Goal: Task Accomplishment & Management: Complete application form

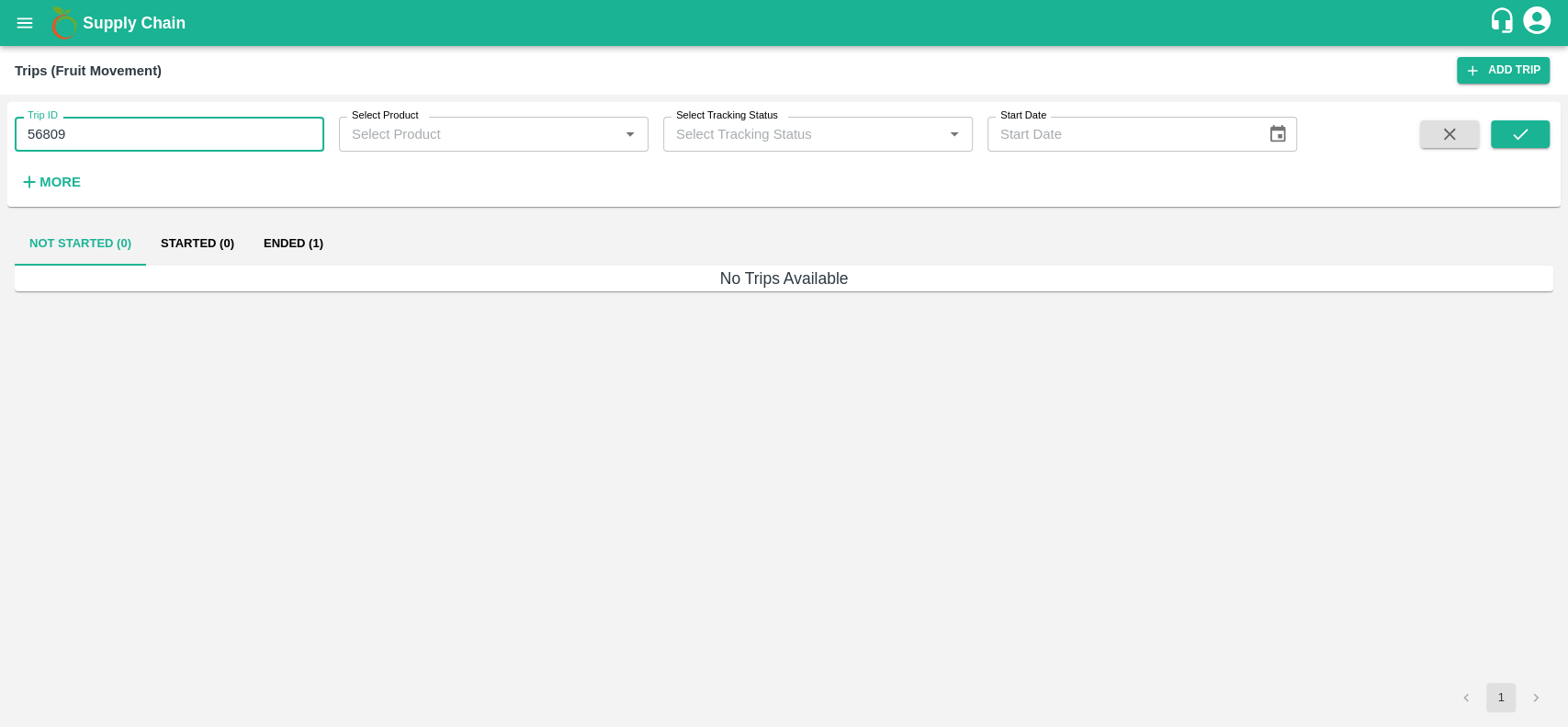
drag, startPoint x: 77, startPoint y: 141, endPoint x: 27, endPoint y: 143, distance: 50.0
click at [27, 143] on input "56809" at bounding box center [169, 133] width 309 height 35
type input "56809"
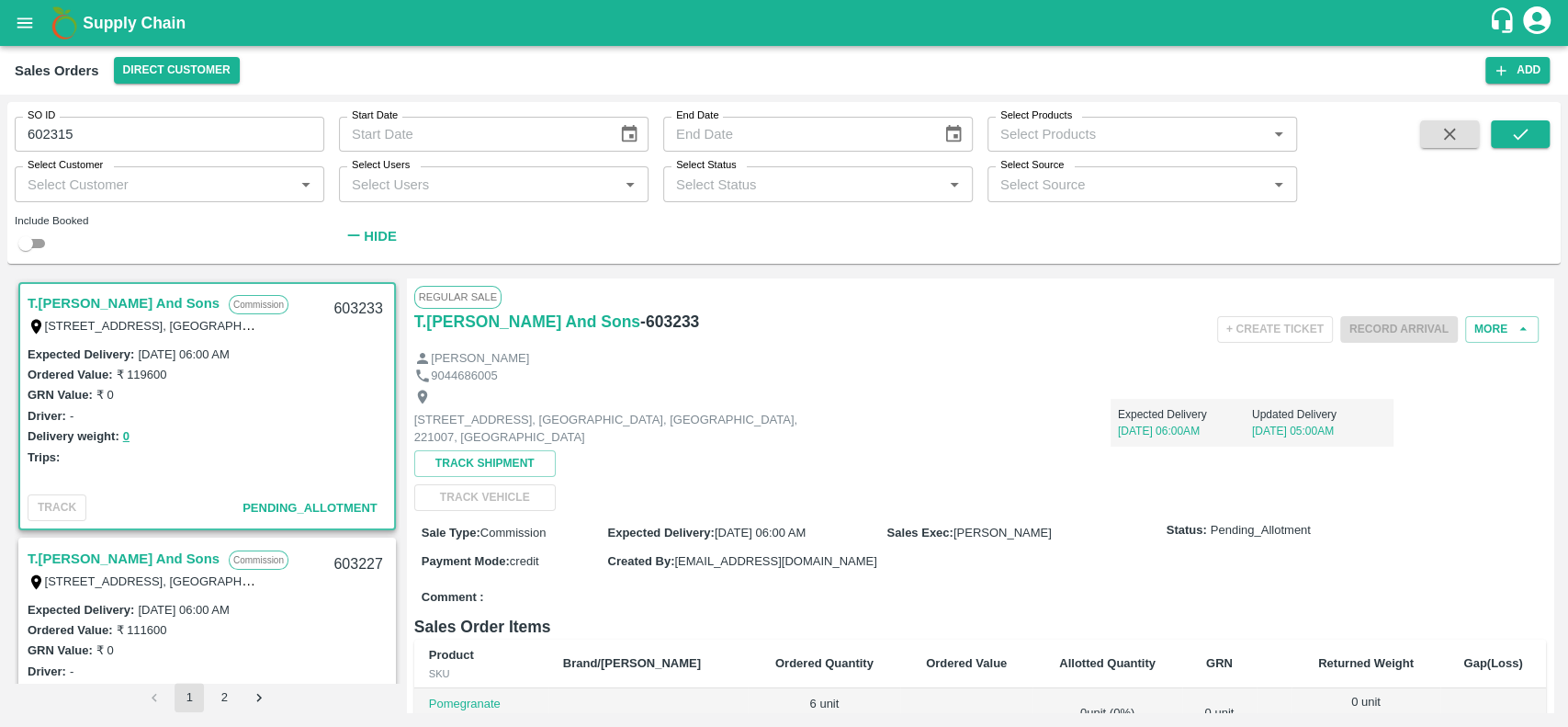
scroll to position [4, 0]
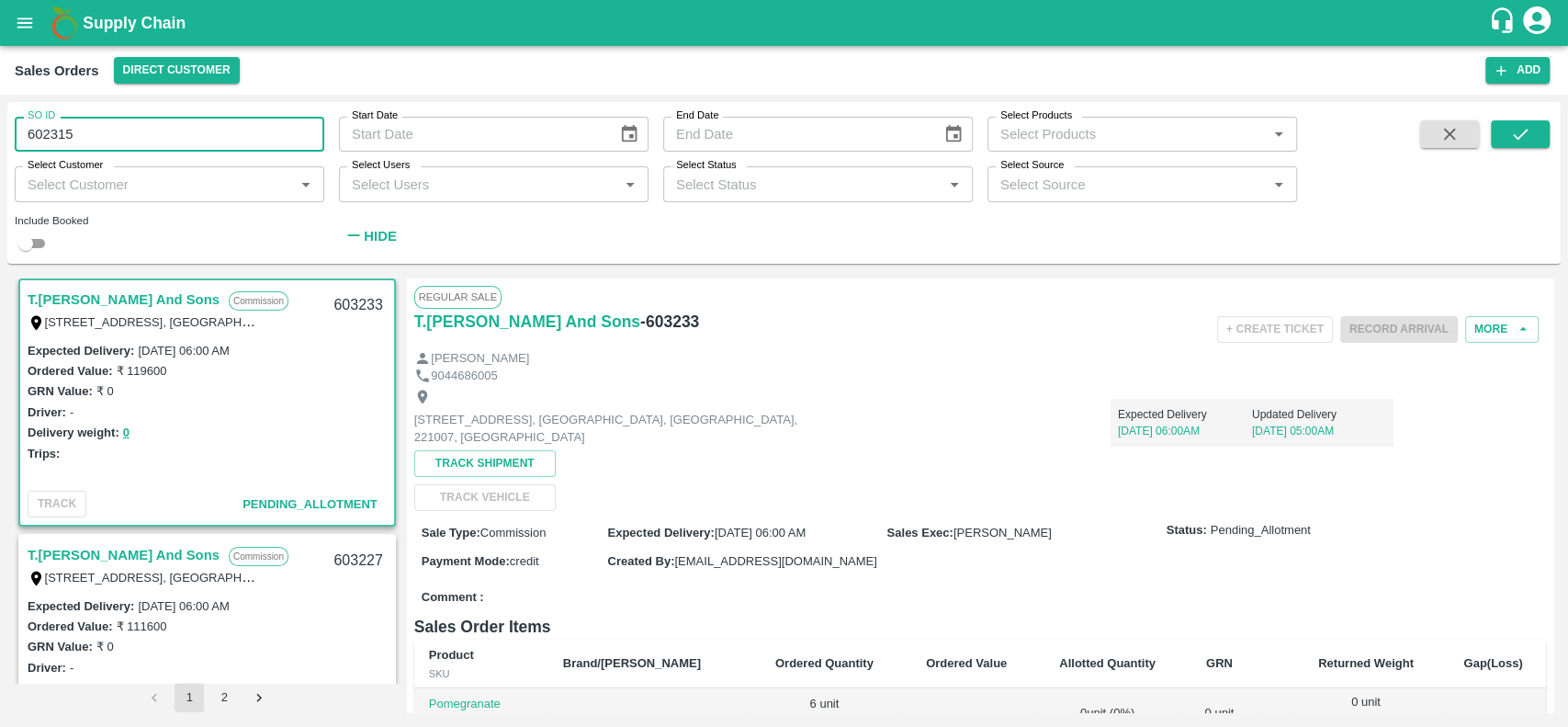
drag, startPoint x: 67, startPoint y: 120, endPoint x: 76, endPoint y: 133, distance: 15.8
click at [76, 133] on input "602315" at bounding box center [169, 133] width 309 height 35
drag, startPoint x: 88, startPoint y: 134, endPoint x: 25, endPoint y: 136, distance: 63.0
click at [25, 136] on input "5602315" at bounding box center [169, 133] width 309 height 35
type input "5602315"
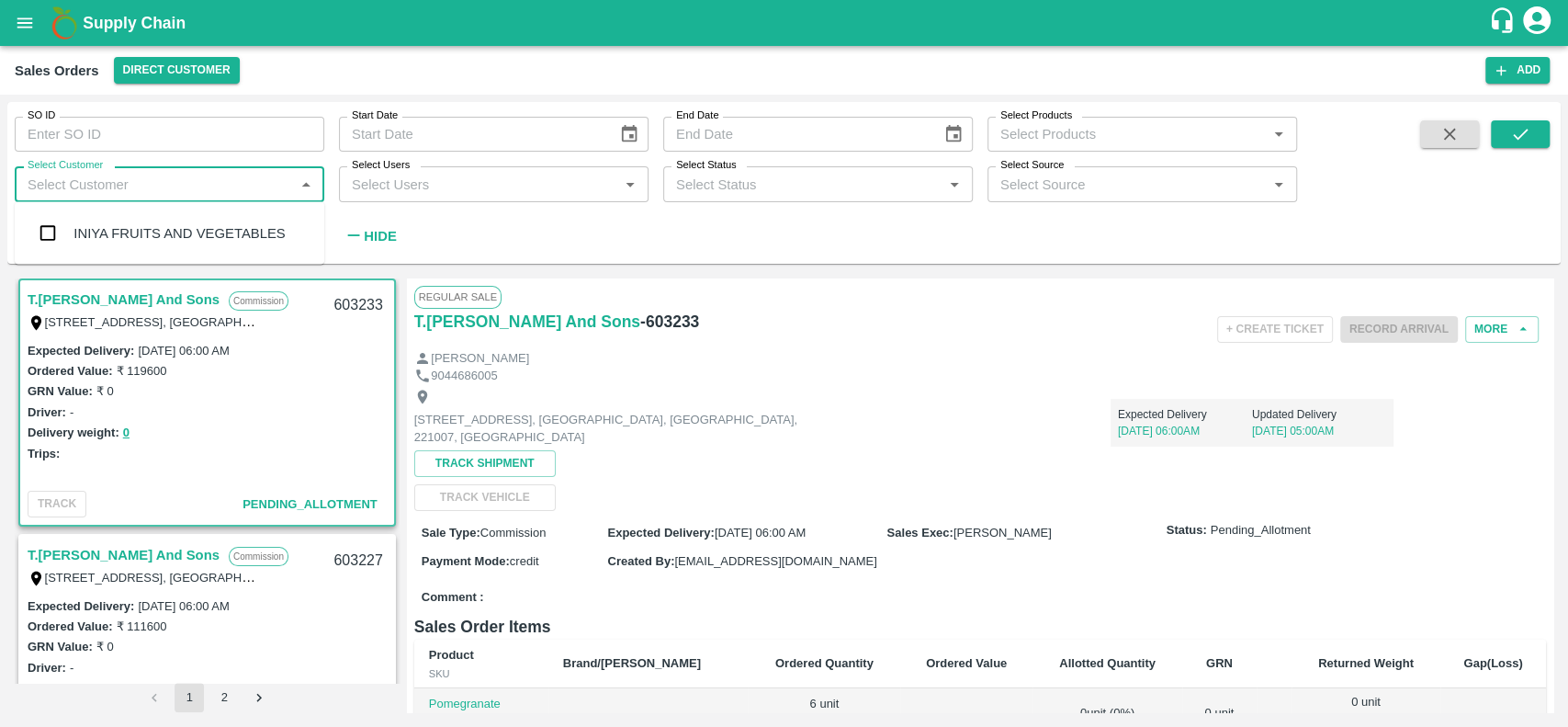
click at [44, 194] on input "Select Customer" at bounding box center [153, 184] width 268 height 24
type input "aflabt"
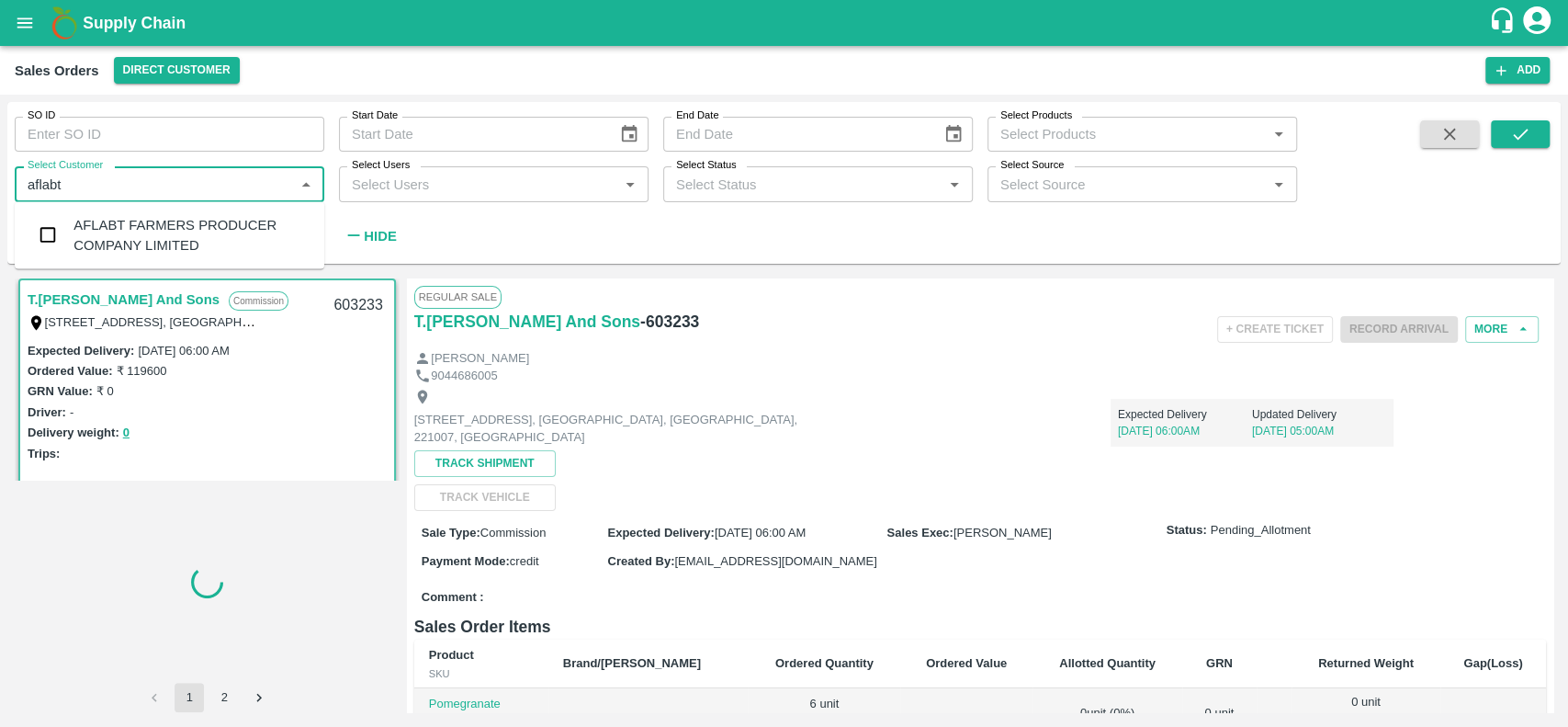
type input "602315"
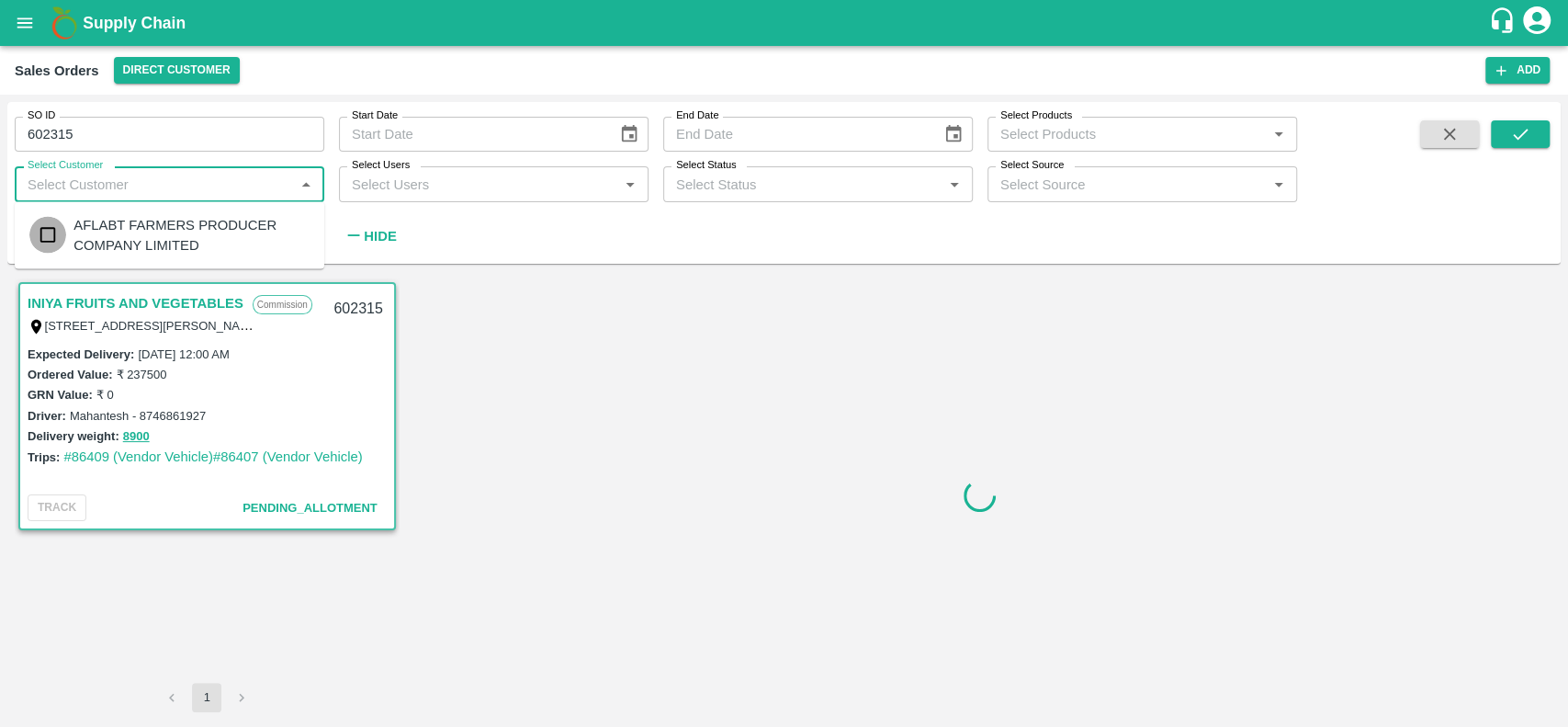
click at [53, 238] on input "checkbox" at bounding box center [47, 235] width 37 height 37
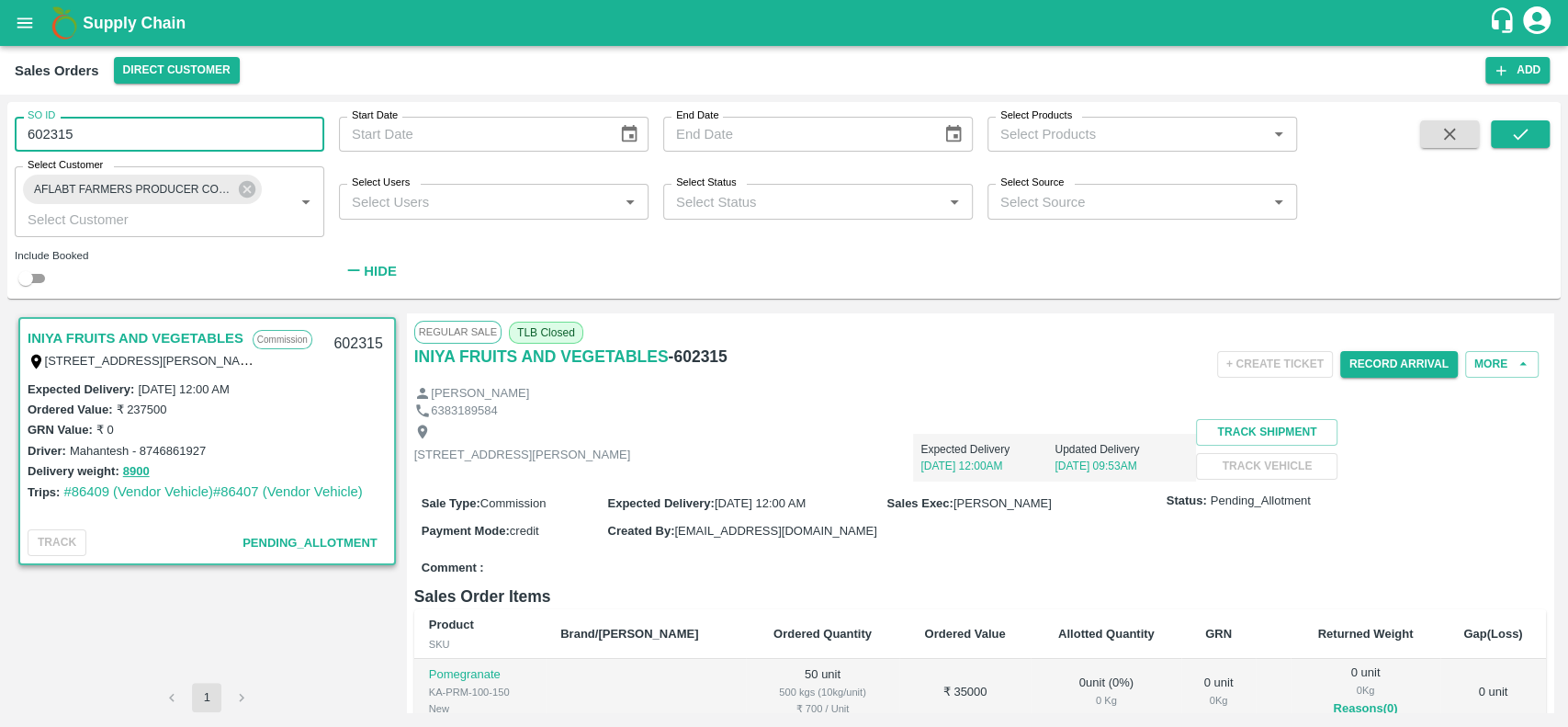
drag, startPoint x: 89, startPoint y: 135, endPoint x: 22, endPoint y: 136, distance: 67.0
click at [22, 136] on input "602315" at bounding box center [169, 133] width 309 height 35
type input "602315"
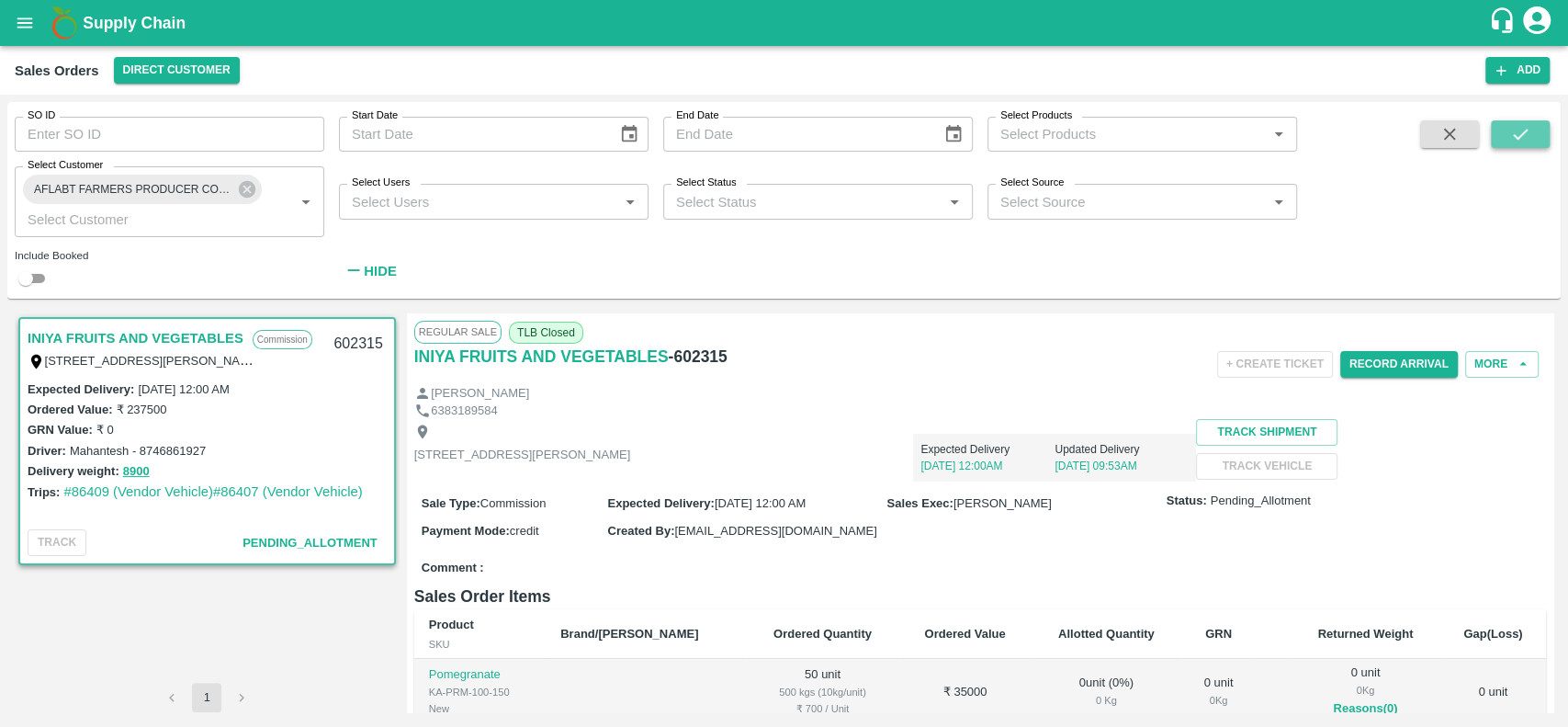
click at [1513, 145] on button "submit" at bounding box center [1521, 133] width 59 height 27
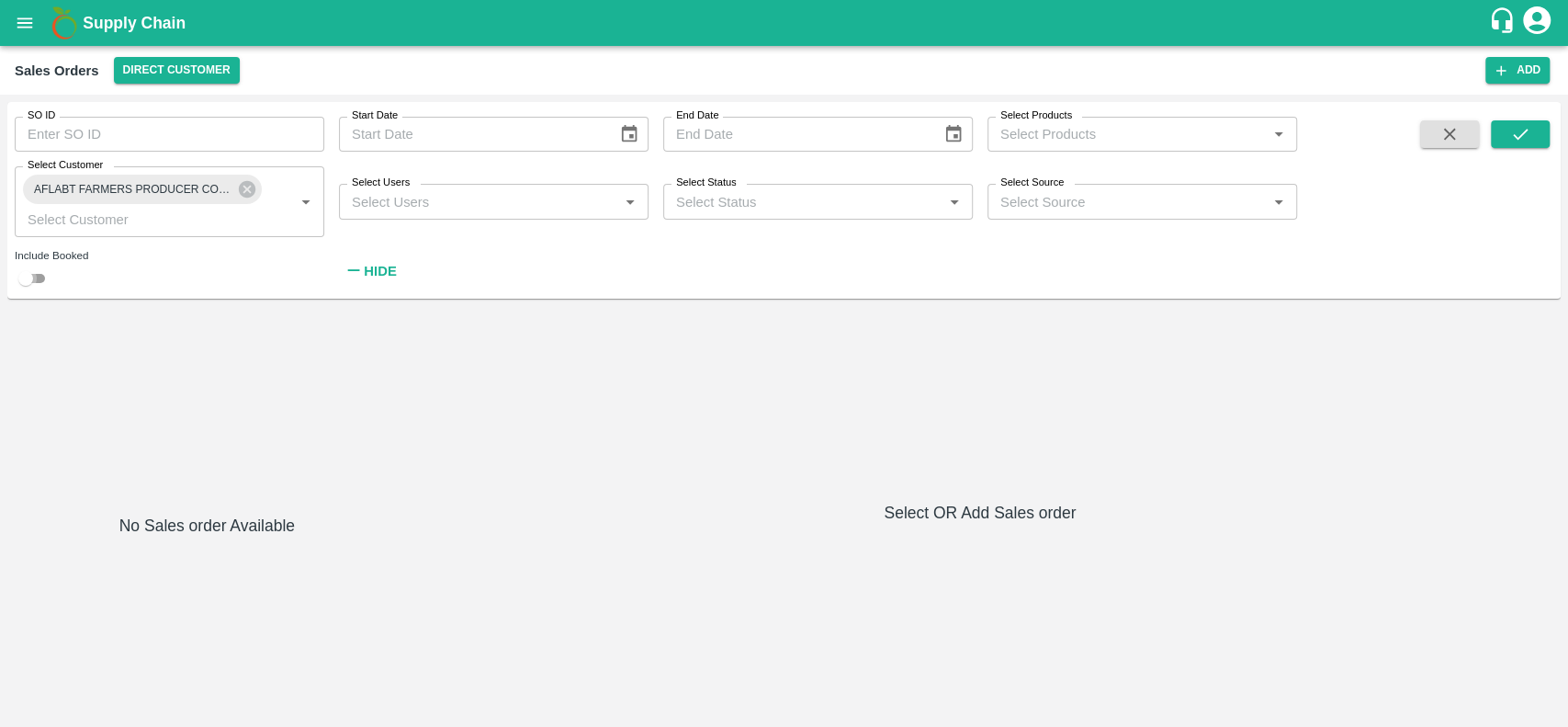
click at [37, 278] on input "checkbox" at bounding box center [26, 278] width 66 height 22
checkbox input "true"
click at [1517, 133] on icon "submit" at bounding box center [1520, 133] width 20 height 20
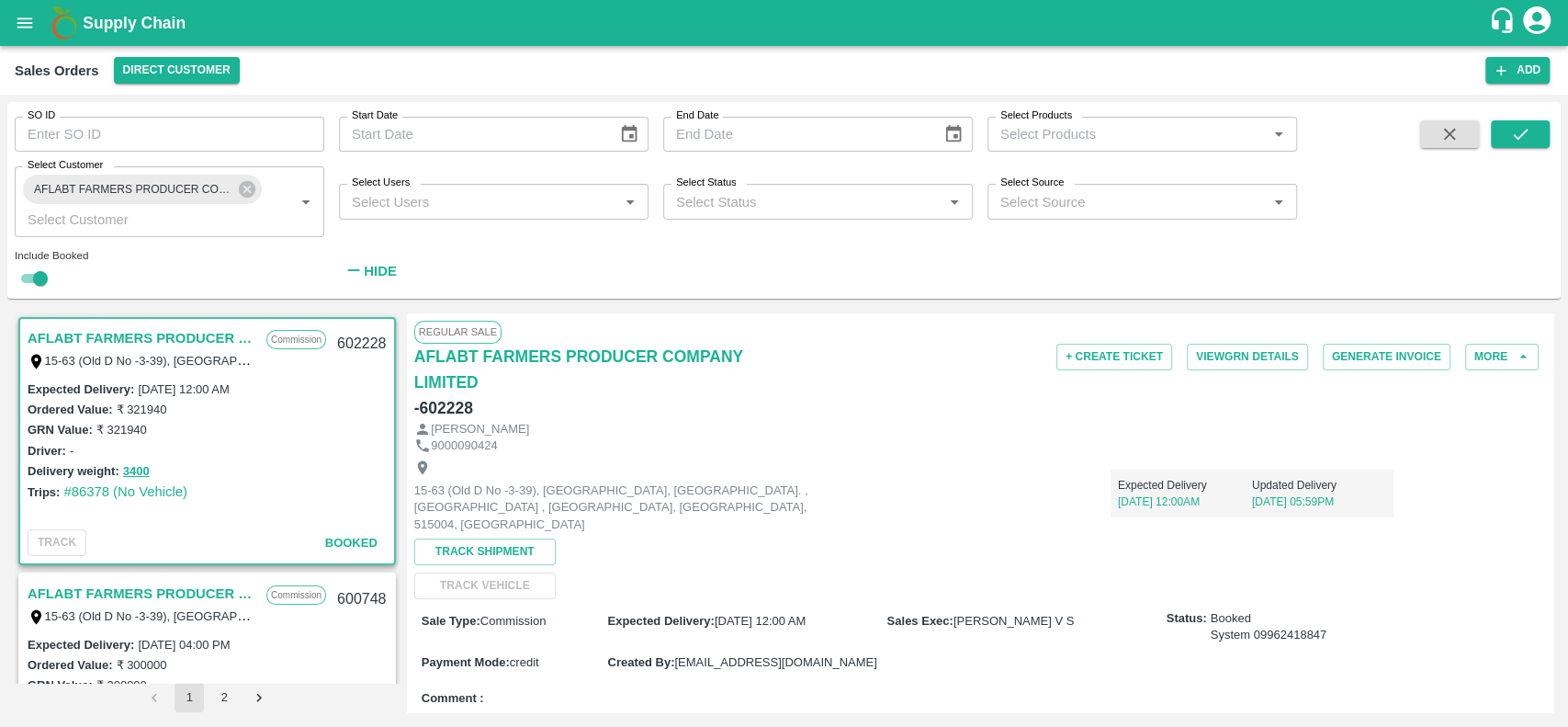
click at [32, 339] on link "AFLABT FARMERS PRODUCER COMPANY LIMITED" at bounding box center [142, 338] width 230 height 24
click at [1487, 358] on button "More" at bounding box center [1503, 357] width 74 height 27
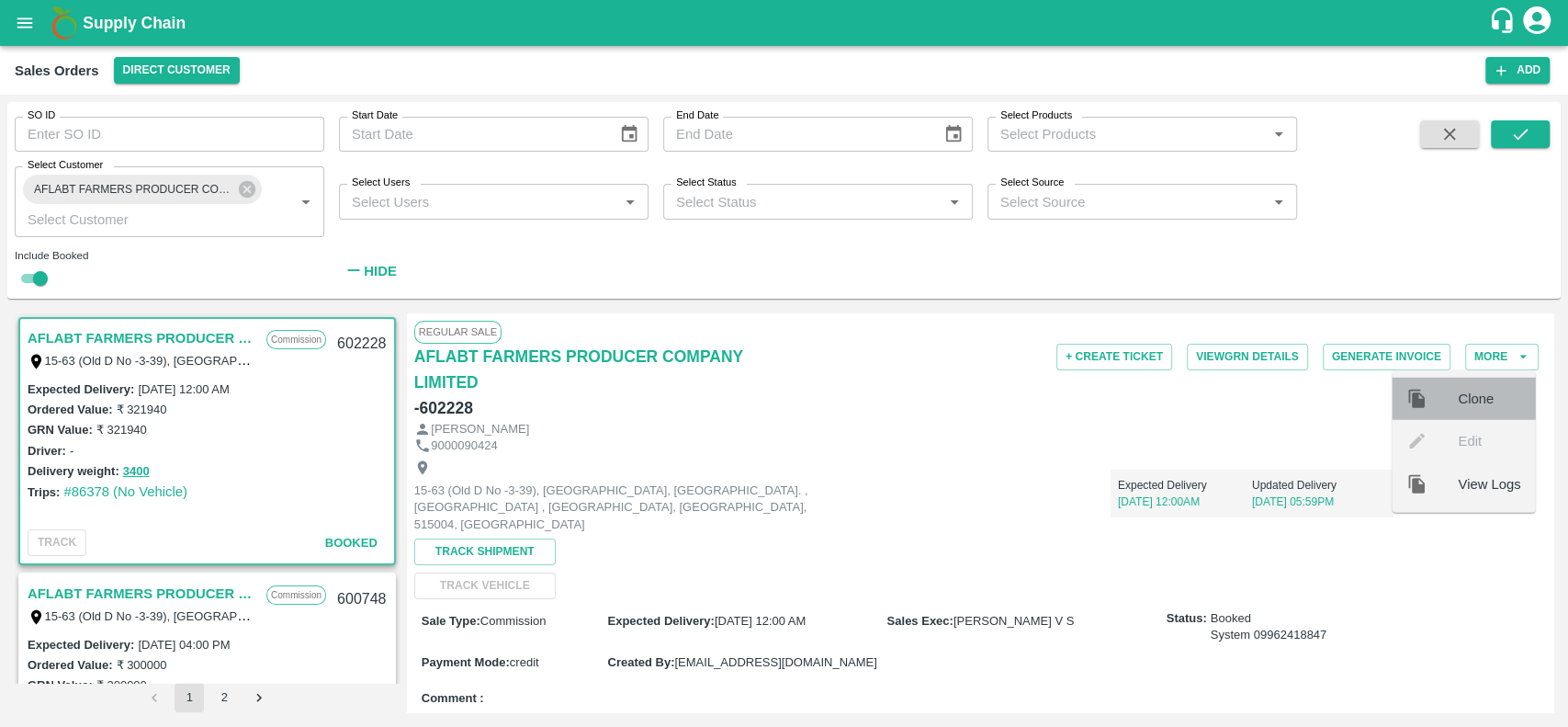
click at [1466, 400] on span "Clone" at bounding box center [1489, 399] width 62 height 20
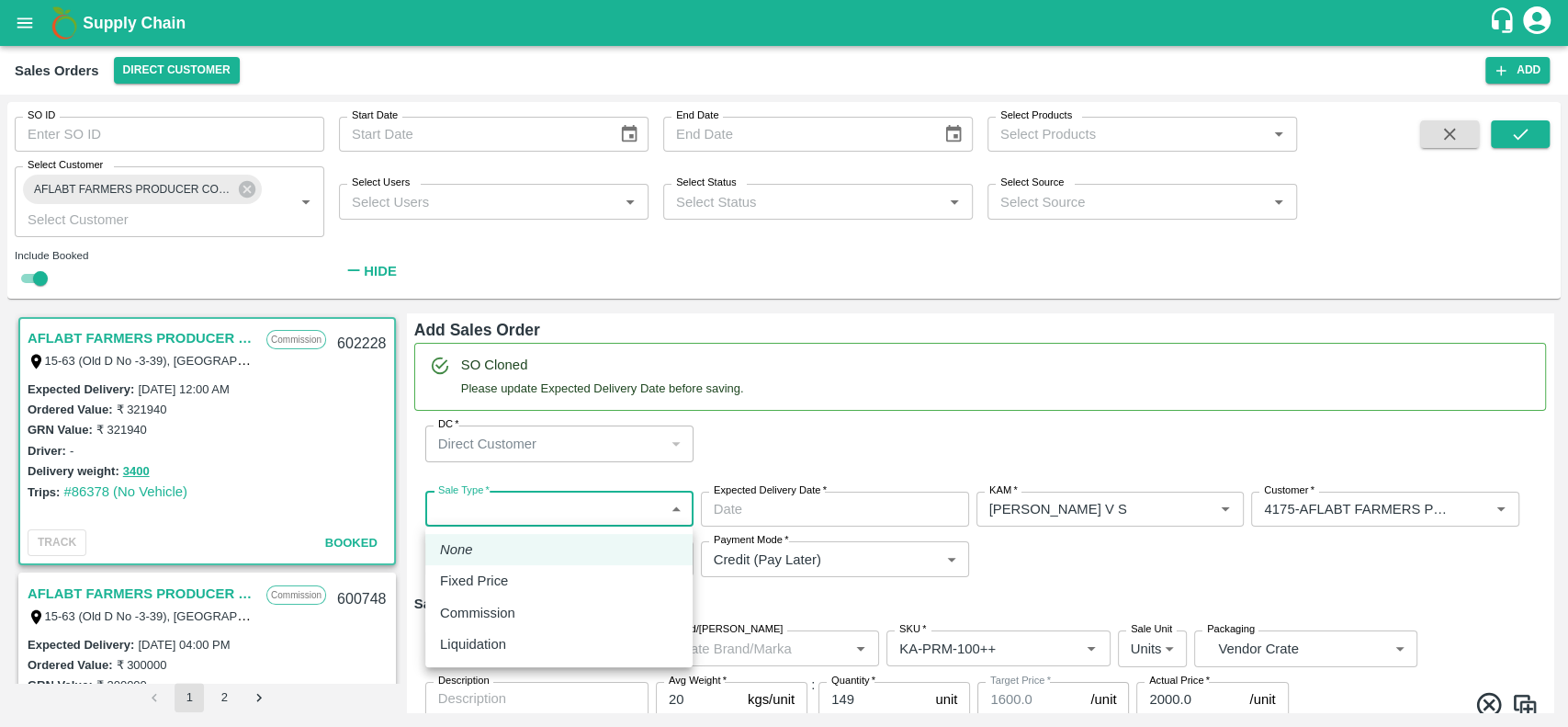
click at [560, 500] on body "Supply Chain Sales Orders Direct Customer Add SO ID SO ID Start Date Start Date…" at bounding box center [784, 364] width 1568 height 727
click at [537, 614] on div "Commission" at bounding box center [558, 612] width 238 height 20
type input "2"
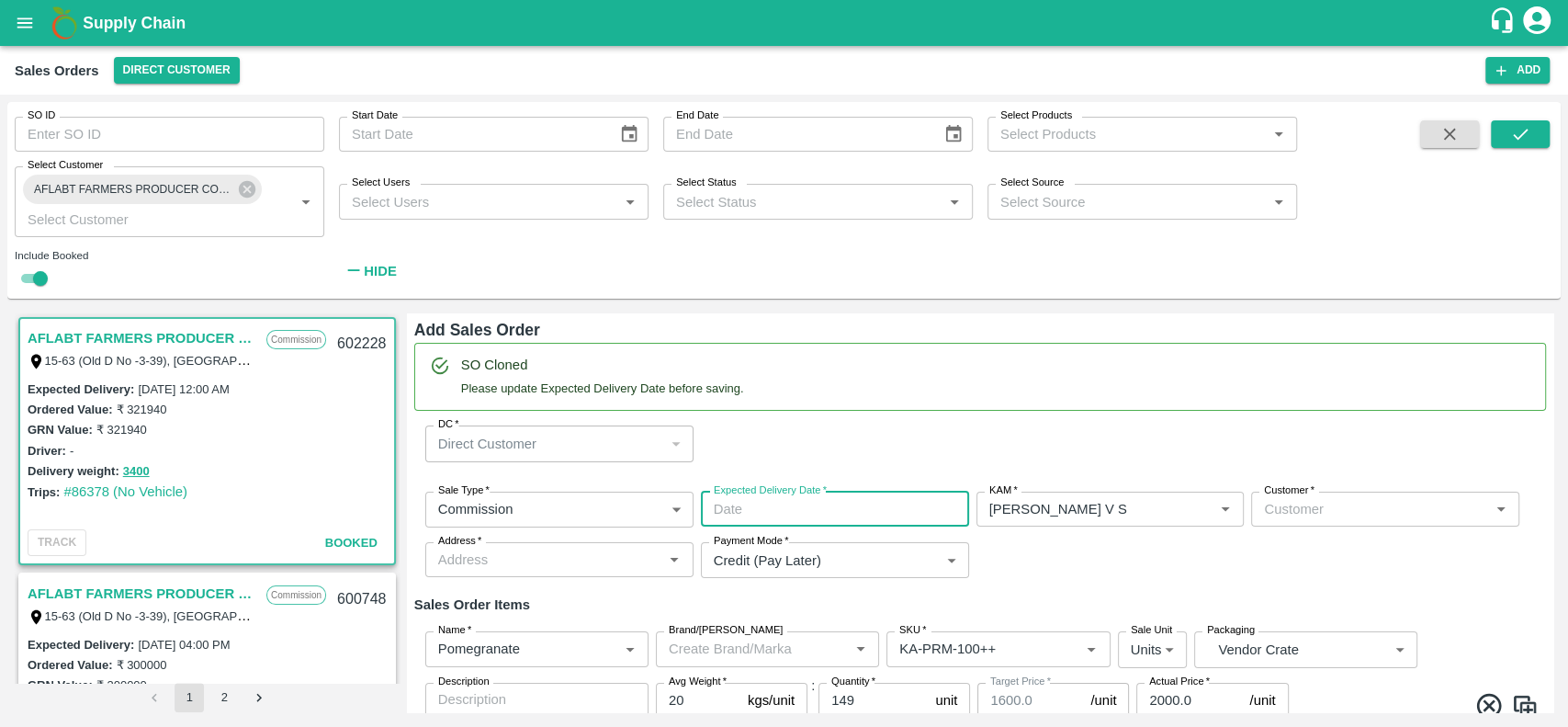
type input "DD/MM/YYYY hh:mm aa"
click at [736, 513] on input "DD/MM/YYYY hh:mm aa" at bounding box center [829, 508] width 255 height 35
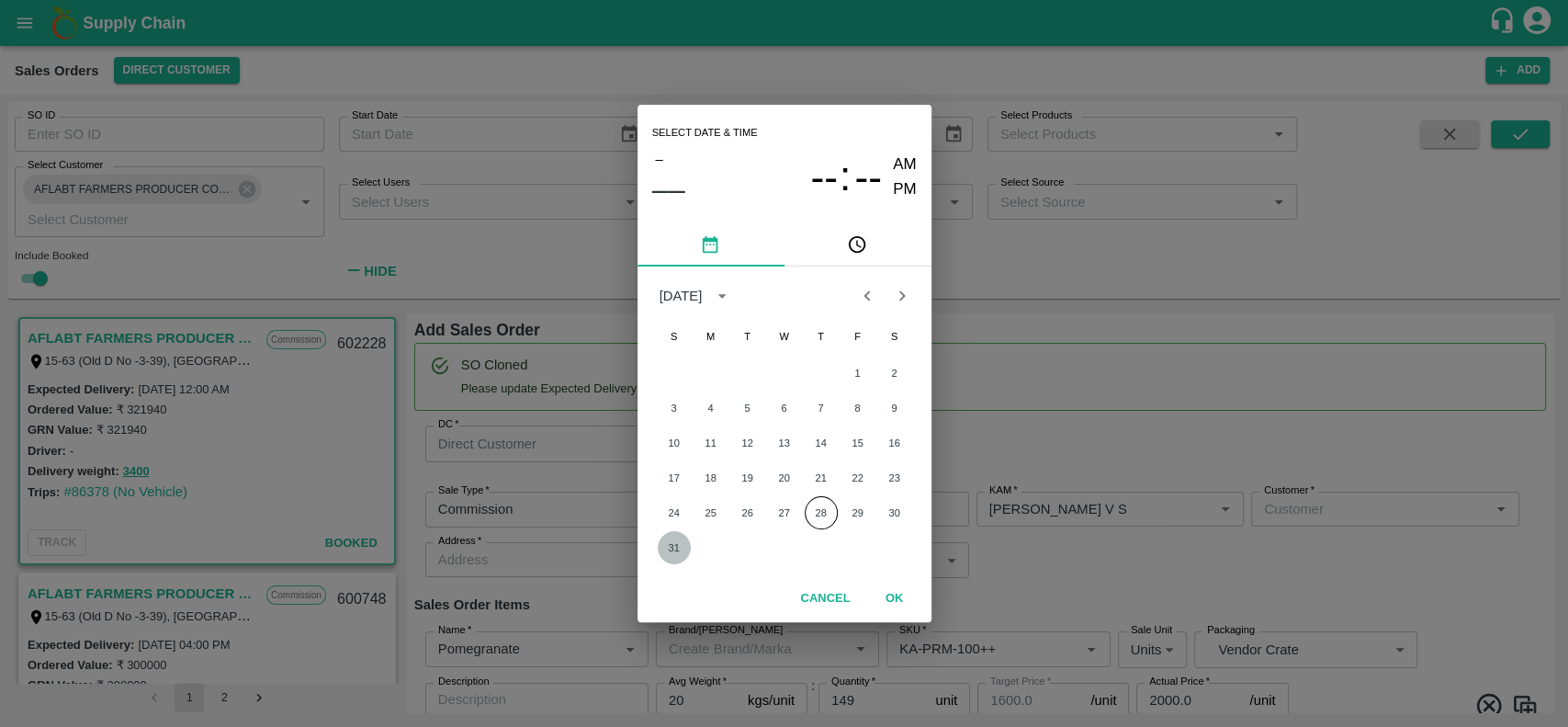
click at [673, 544] on button "31" at bounding box center [674, 547] width 33 height 33
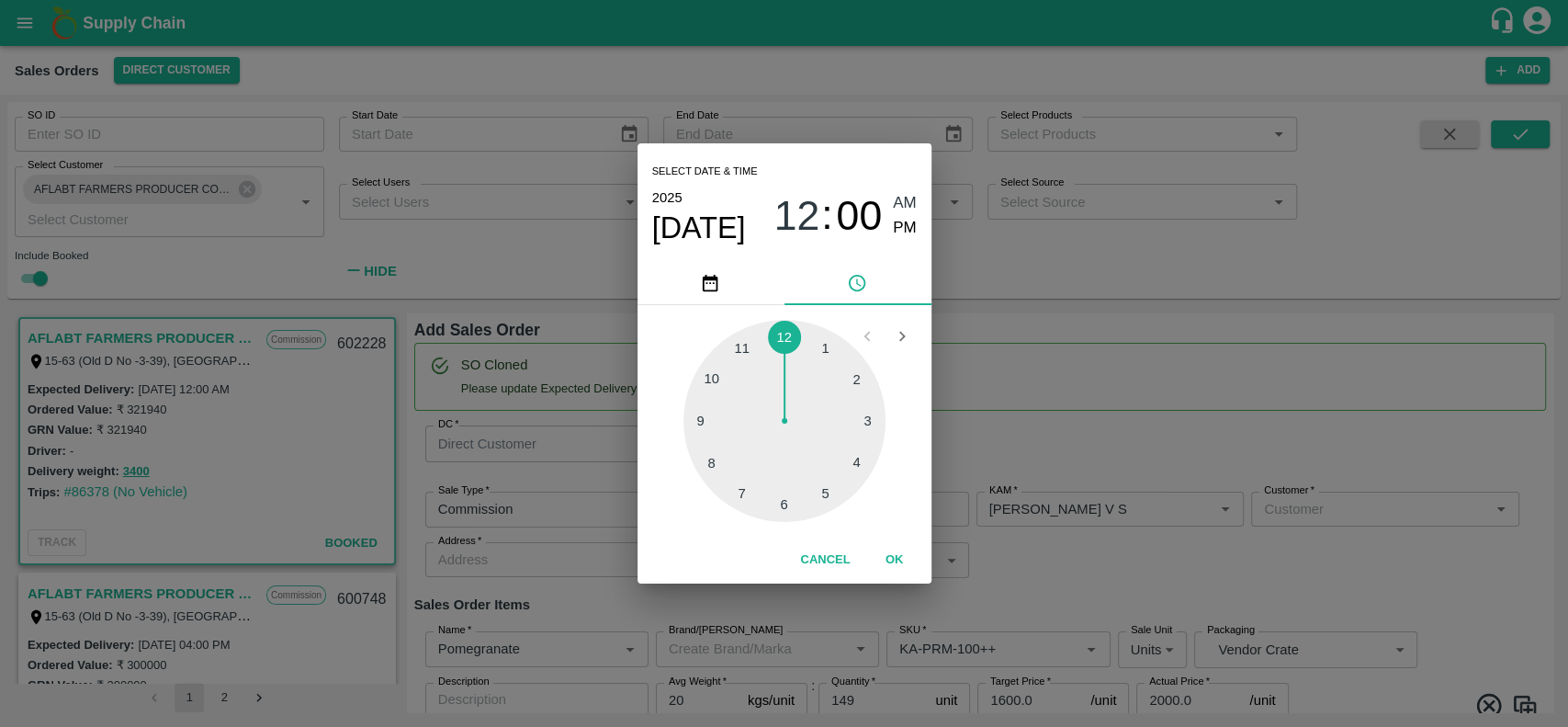
click at [741, 343] on div at bounding box center [784, 421] width 203 height 203
click at [895, 228] on span "PM" at bounding box center [905, 228] width 24 height 25
type input "[DATE] 11:00 PM"
click at [889, 559] on button "OK" at bounding box center [895, 560] width 59 height 32
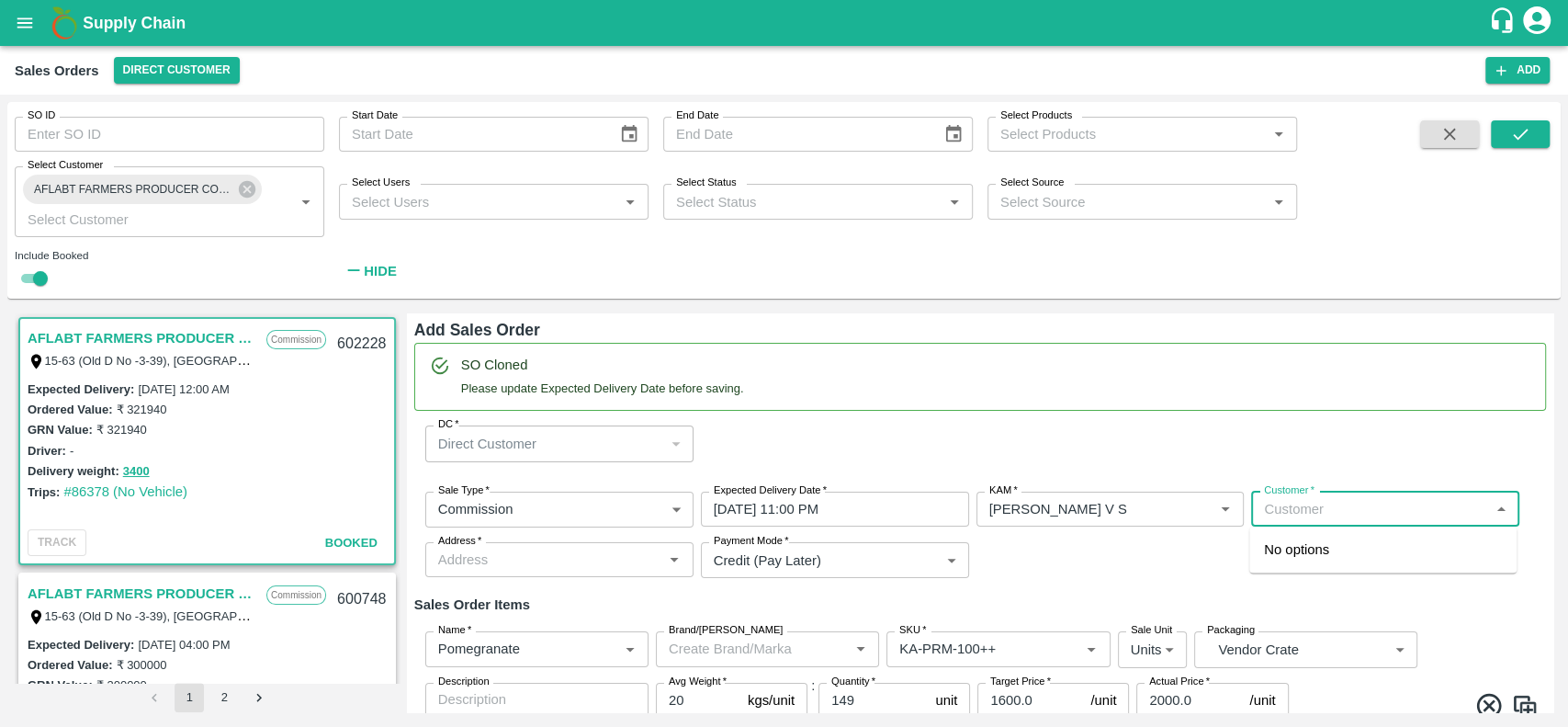
click at [1304, 498] on input "Customer   *" at bounding box center [1370, 508] width 227 height 24
click at [1273, 550] on p "AFLABT FARMERS PRODUCER COMPANY LIMITED" at bounding box center [1383, 560] width 238 height 42
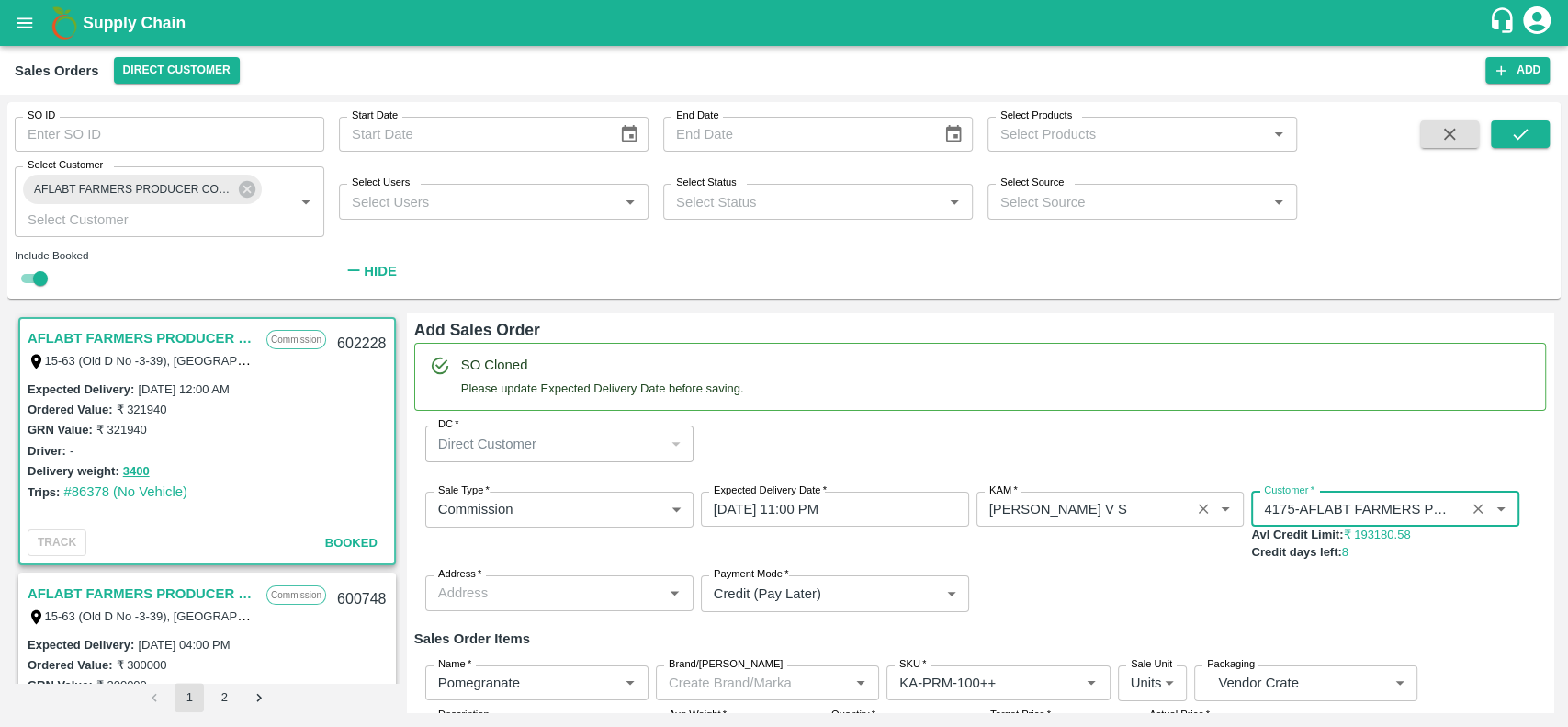
click at [1193, 553] on div "KAM   * KAM   *" at bounding box center [1110, 526] width 268 height 70
type input "4175-AFLABT FARMERS PRODUCER COMPANY LIMITED"
click at [1215, 580] on div "Sale Type   * Commission 2 Sale Type Expected Delivery Date   * [DATE] 11:00 PM…" at bounding box center [980, 552] width 1132 height 150
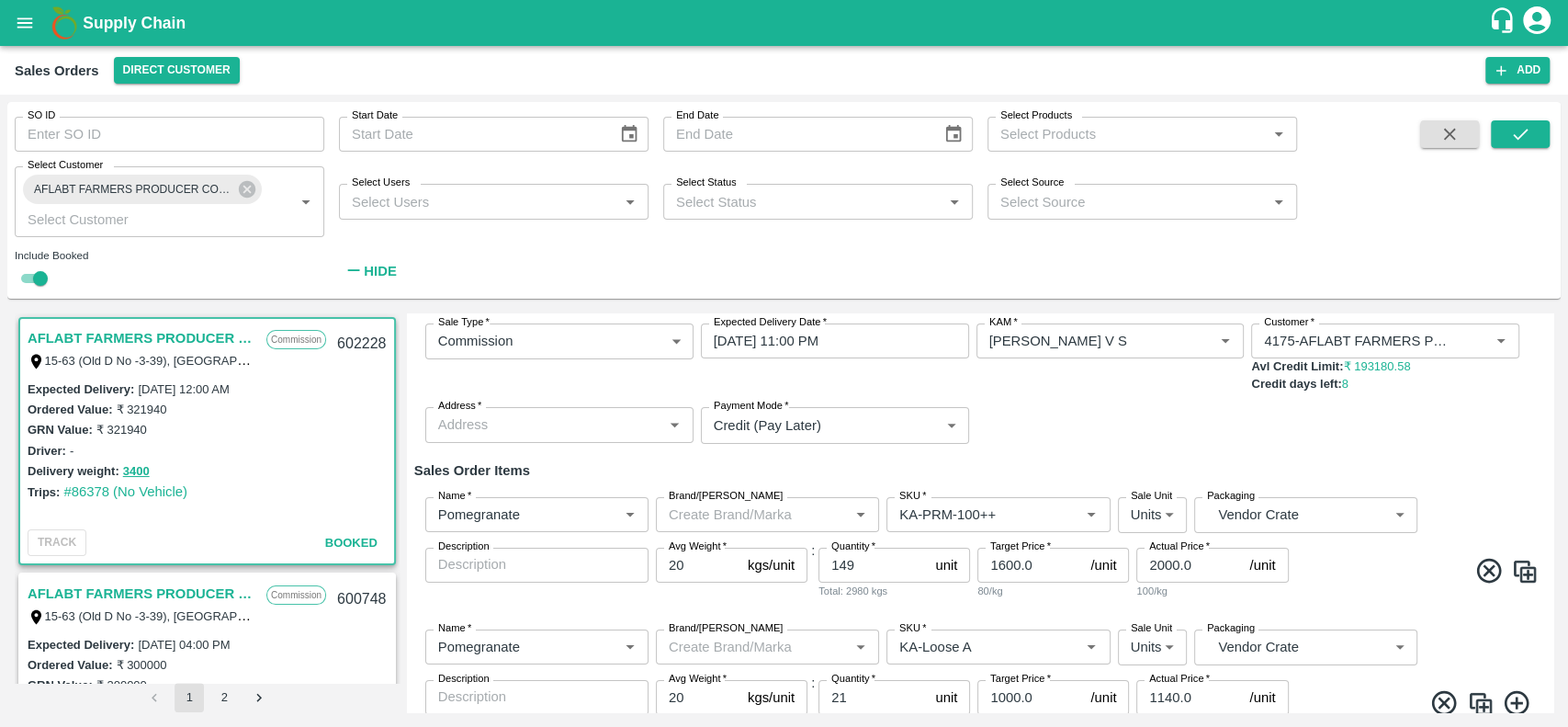
scroll to position [169, 0]
drag, startPoint x: 1039, startPoint y: 563, endPoint x: 993, endPoint y: 564, distance: 46.0
click at [993, 564] on input "1600.0" at bounding box center [1031, 564] width 106 height 35
type input "1000"
drag, startPoint x: 871, startPoint y: 567, endPoint x: 830, endPoint y: 571, distance: 41.2
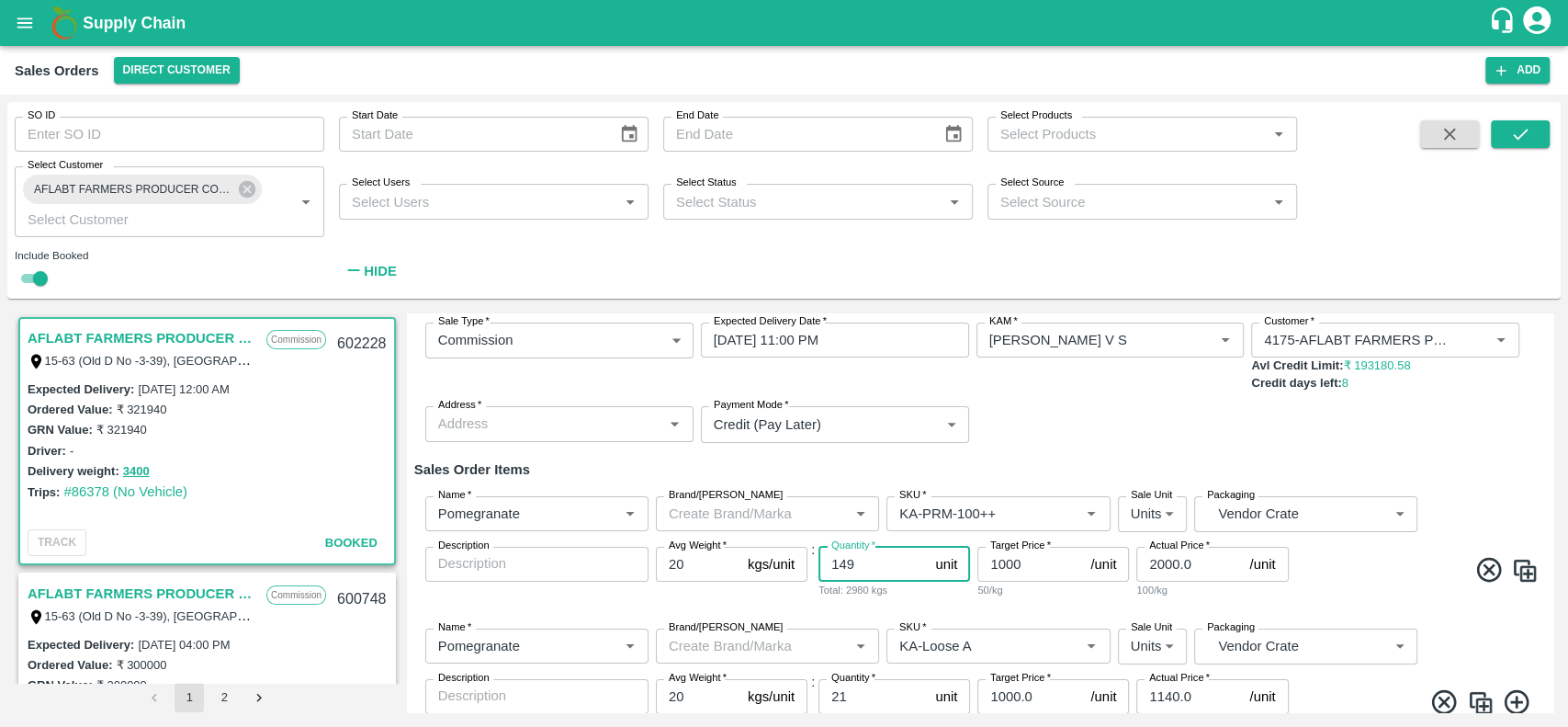
click at [830, 571] on input "149" at bounding box center [873, 564] width 110 height 35
type input "96"
click at [984, 610] on div "Name   * Name   * Brand/[PERSON_NAME]/[PERSON_NAME]   * SKU   * Sale Unit Units…" at bounding box center [980, 548] width 1132 height 133
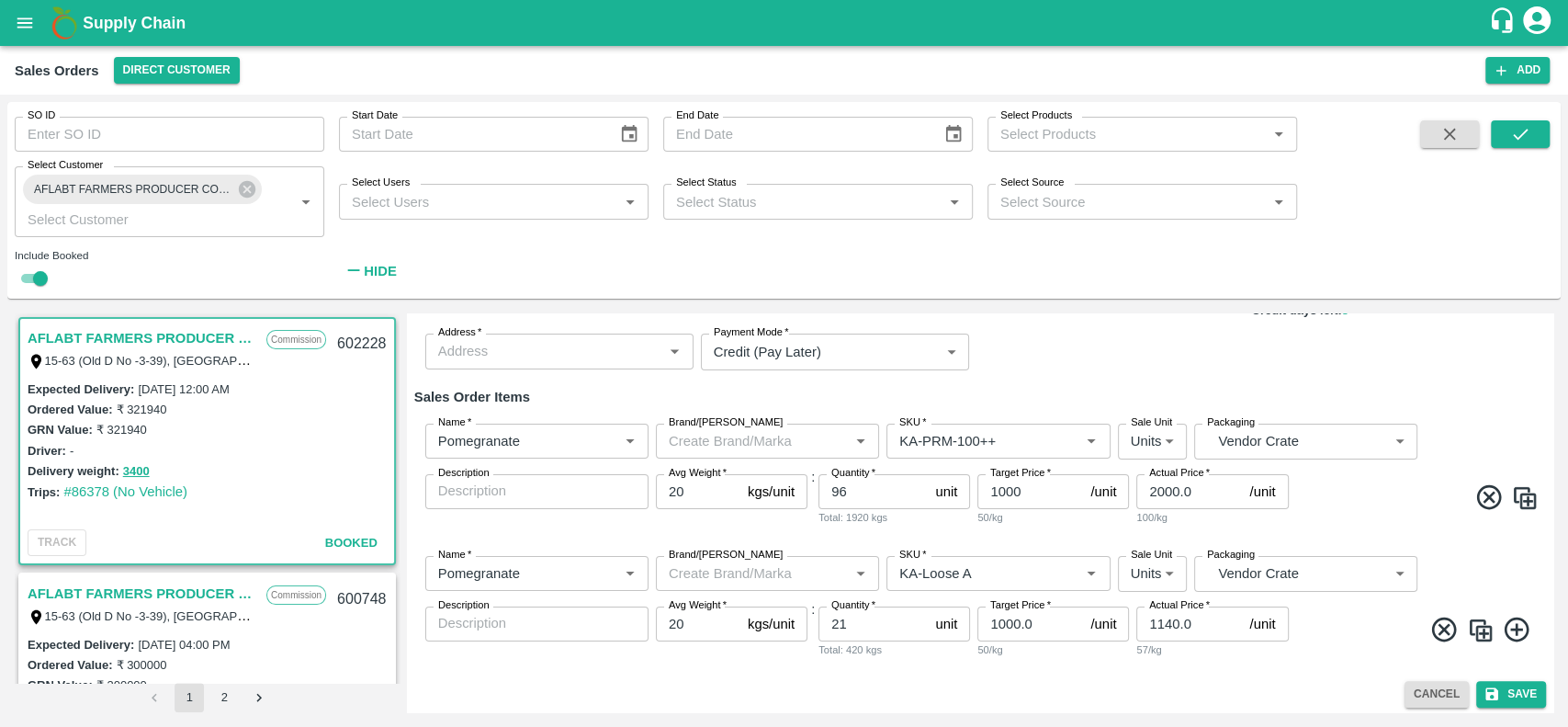
scroll to position [243, 0]
drag, startPoint x: 891, startPoint y: 623, endPoint x: 823, endPoint y: 636, distance: 69.2
click at [823, 636] on input "21" at bounding box center [873, 622] width 110 height 35
type input "9"
click at [1087, 673] on div "Add Sales Order SO Cloned Please update Expected Delivery Date before saving. D…" at bounding box center [980, 512] width 1147 height 399
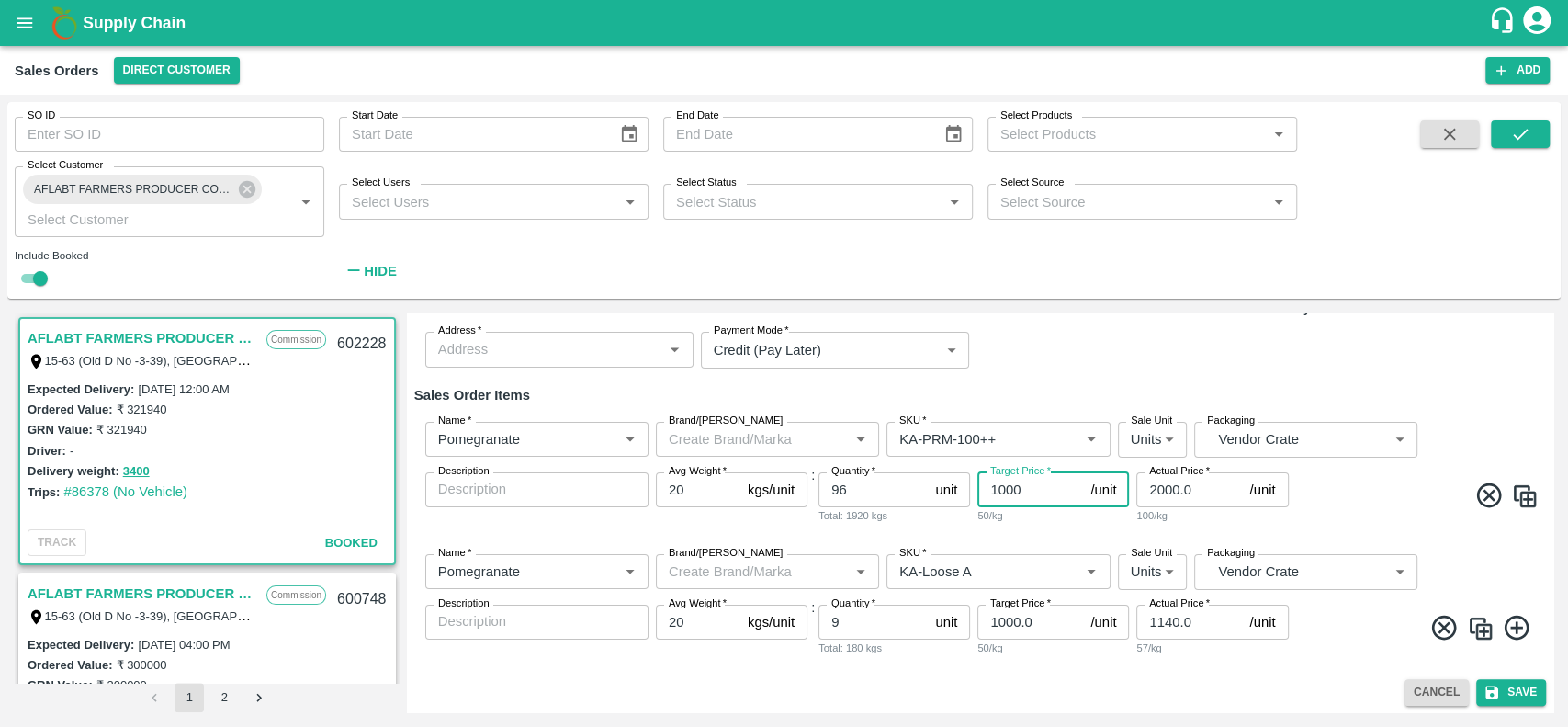
click at [1016, 496] on input "1000" at bounding box center [1031, 489] width 106 height 35
drag, startPoint x: 1204, startPoint y: 489, endPoint x: 1143, endPoint y: 490, distance: 61.0
click at [1143, 490] on input "2000.0" at bounding box center [1189, 489] width 106 height 35
type input "1444"
click at [1039, 619] on input "1000.0" at bounding box center [1031, 622] width 106 height 35
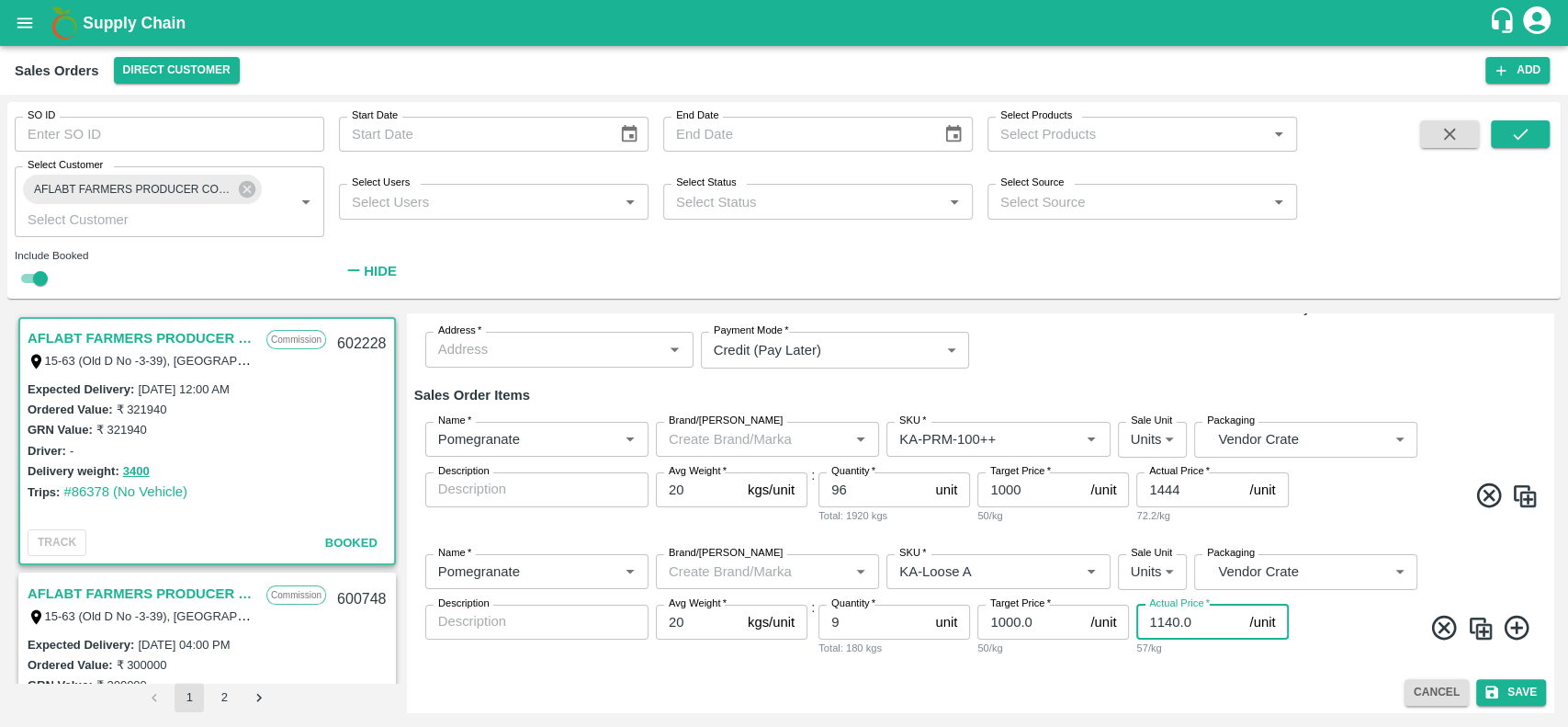
drag, startPoint x: 1194, startPoint y: 624, endPoint x: 1141, endPoint y: 626, distance: 53.0
click at [1141, 626] on input "1140.0" at bounding box center [1189, 622] width 106 height 35
drag, startPoint x: 1042, startPoint y: 628, endPoint x: 985, endPoint y: 631, distance: 57.1
click at [985, 631] on input "1000.0" at bounding box center [1031, 622] width 106 height 35
type input "600"
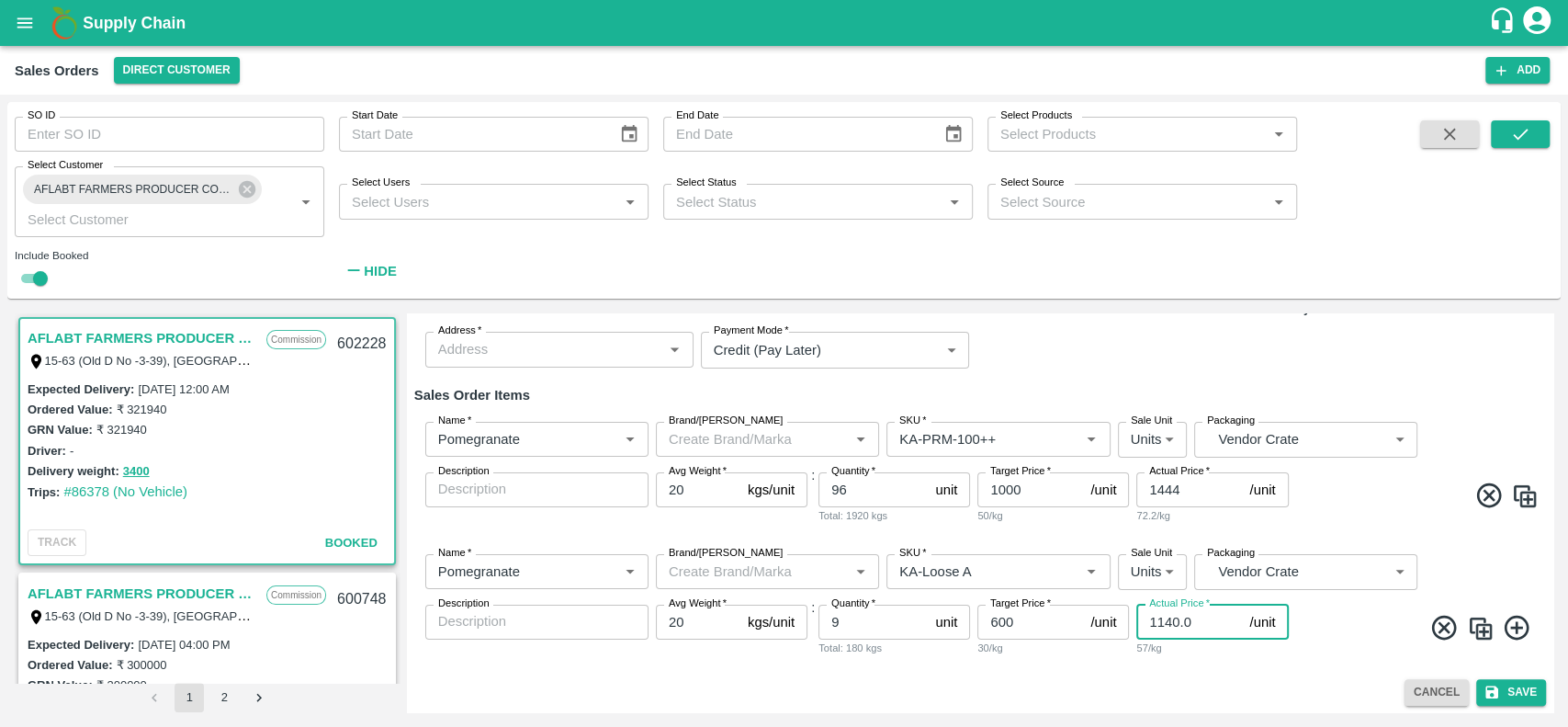
drag, startPoint x: 1202, startPoint y: 621, endPoint x: 1139, endPoint y: 633, distance: 64.1
click at [1139, 633] on input "1140.0" at bounding box center [1189, 622] width 106 height 35
type input "722"
click at [1209, 673] on div "Add Sales Order SO Cloned Please update Expected Delivery Date before saving. D…" at bounding box center [980, 512] width 1147 height 399
click at [1514, 690] on button "Save" at bounding box center [1511, 692] width 70 height 27
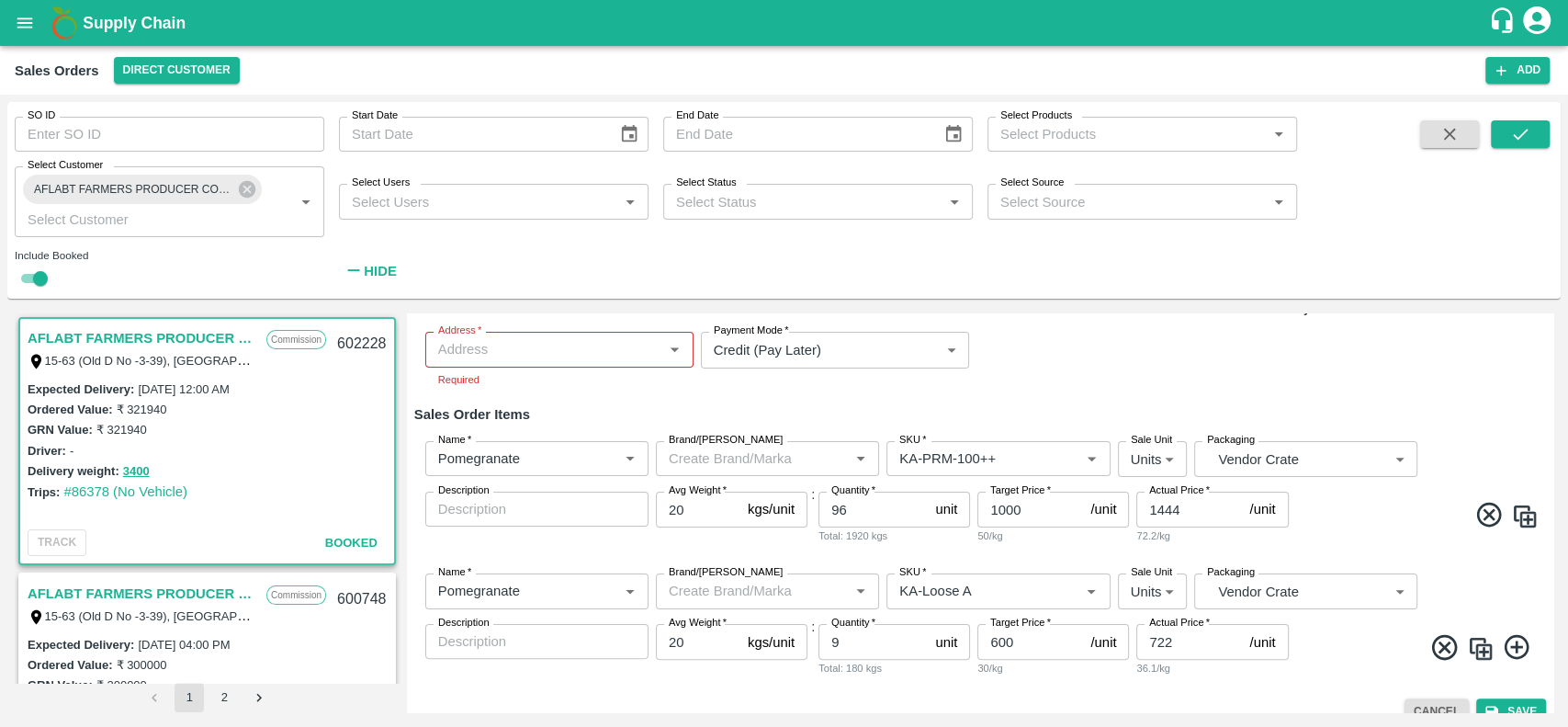
scroll to position [193, 0]
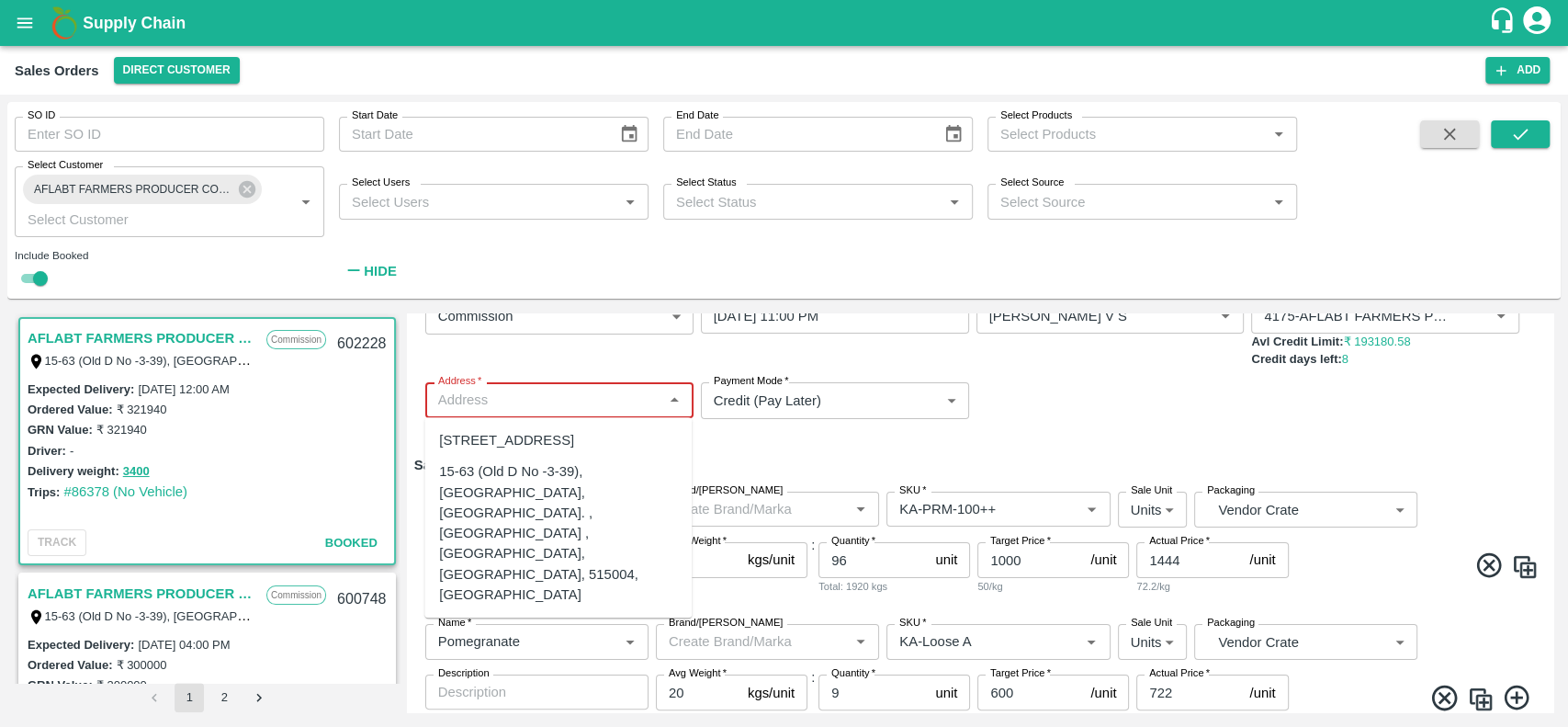
click at [555, 394] on input "Address   *" at bounding box center [544, 399] width 227 height 24
click at [530, 532] on div "15-63 (Old D No -3-39), [GEOGRAPHIC_DATA], [GEOGRAPHIC_DATA]. , [GEOGRAPHIC_DAT…" at bounding box center [557, 533] width 238 height 143
type input "15-63 (Old D No -3-39), [GEOGRAPHIC_DATA], [GEOGRAPHIC_DATA]. , [GEOGRAPHIC_DAT…"
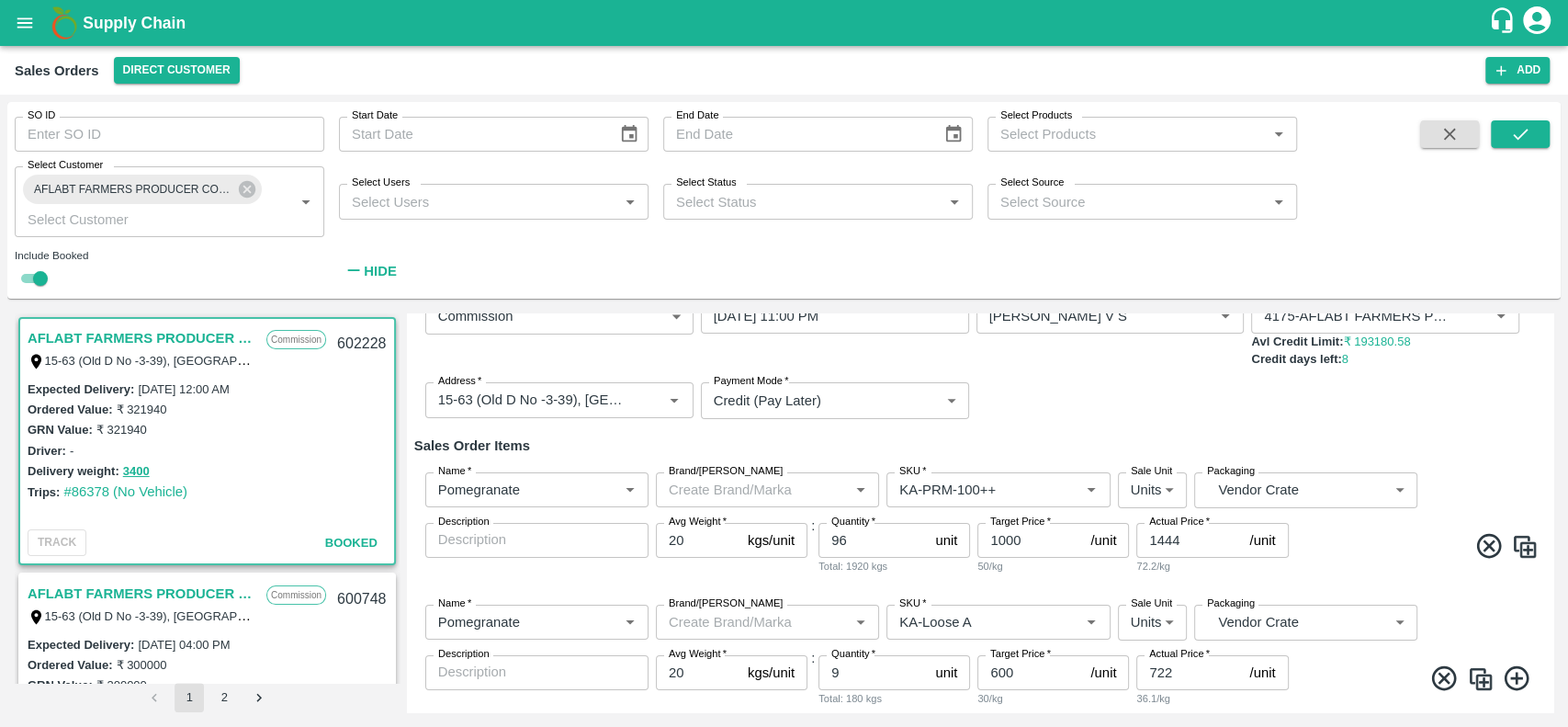
click at [1024, 403] on div "Sale Type   * Commission 2 Sale Type Expected Delivery Date   * [DATE] 11:00 PM…" at bounding box center [980, 359] width 1132 height 150
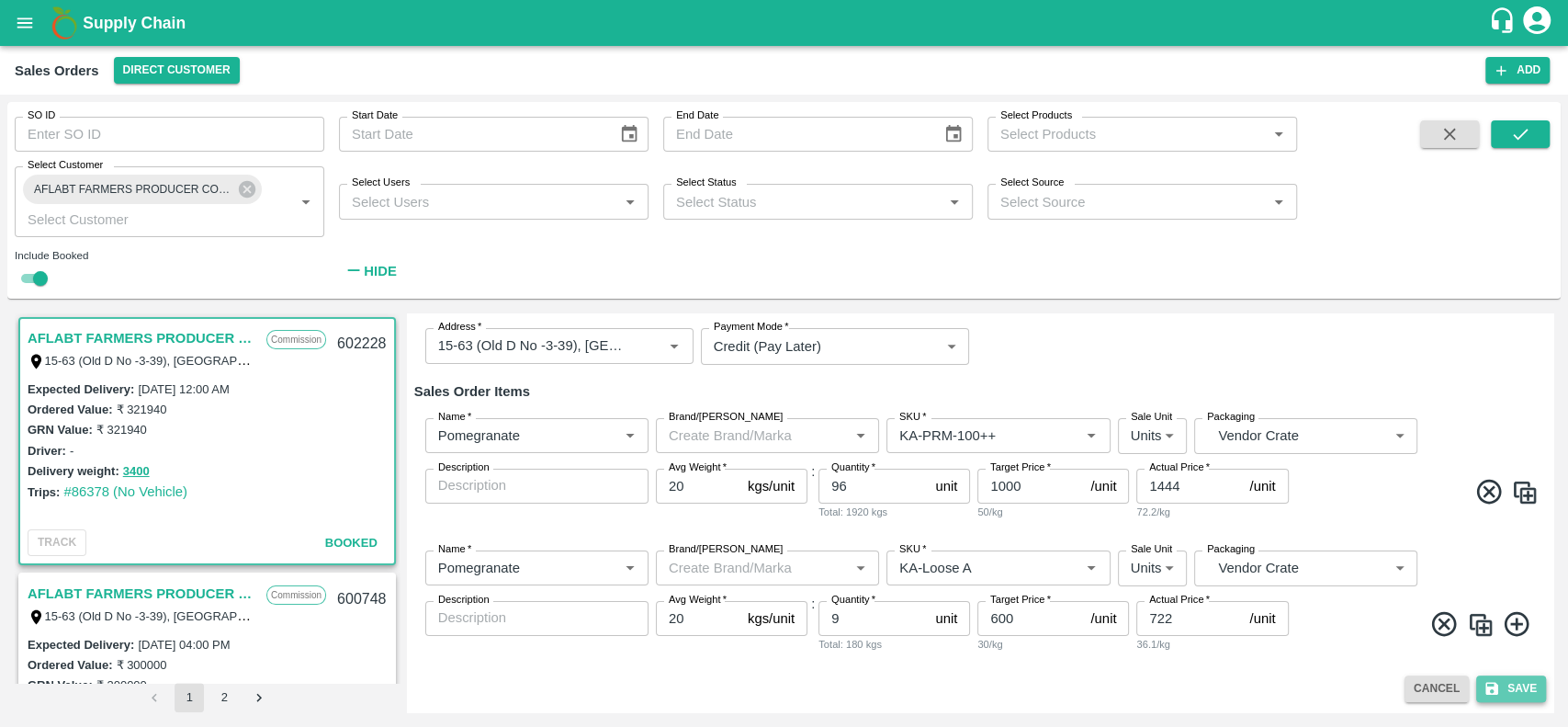
click at [1516, 690] on button "Save" at bounding box center [1511, 689] width 70 height 27
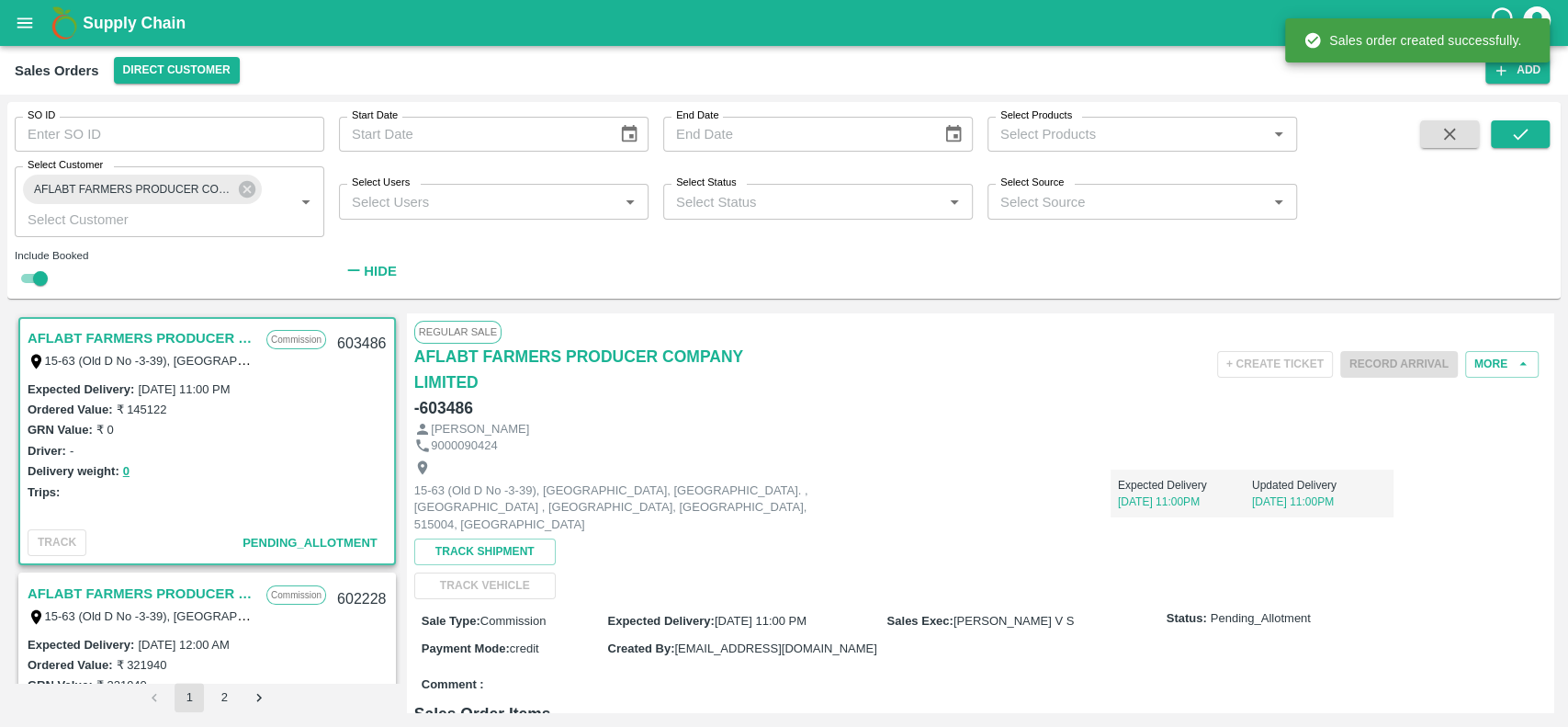
scroll to position [4, 0]
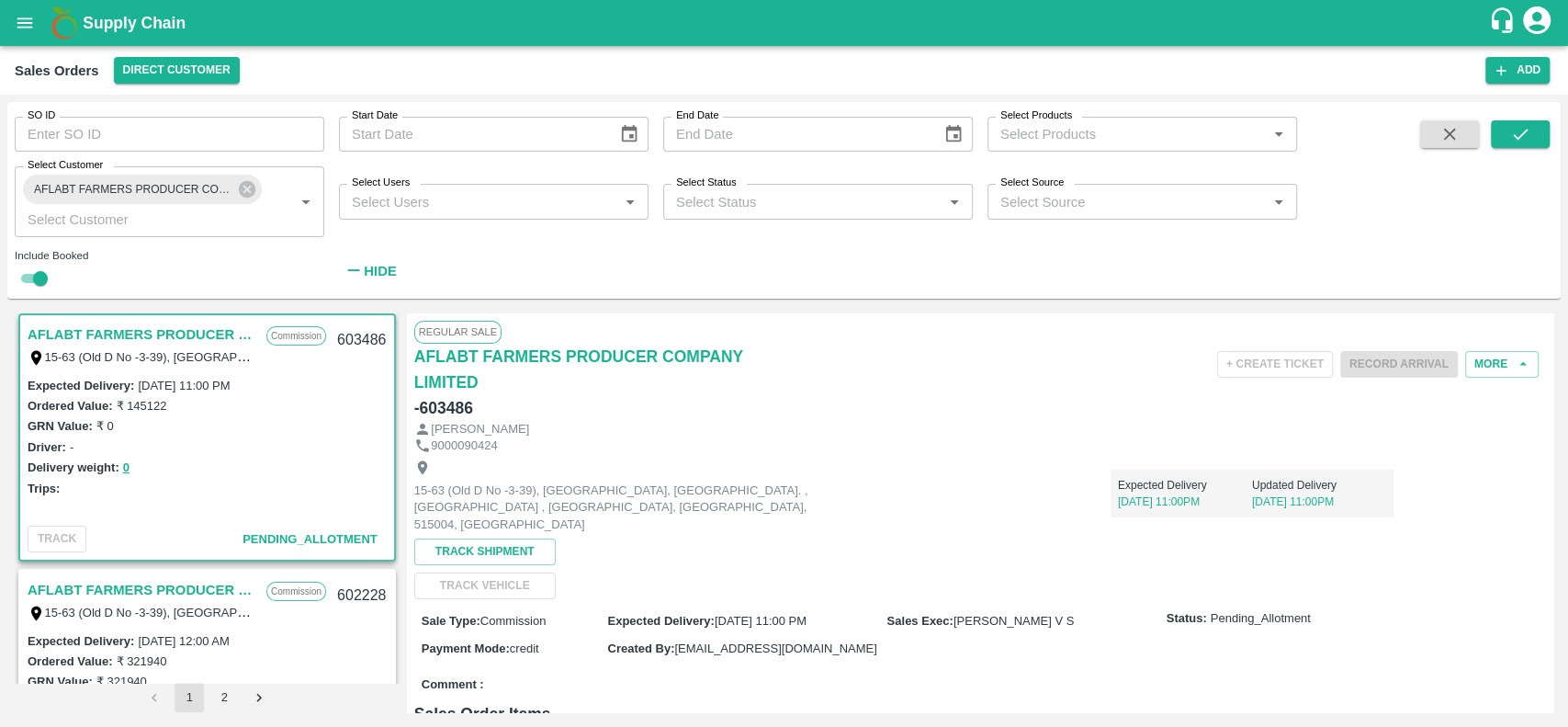
click at [184, 331] on link "AFLABT FARMERS PRODUCER COMPANY LIMITED" at bounding box center [142, 334] width 230 height 24
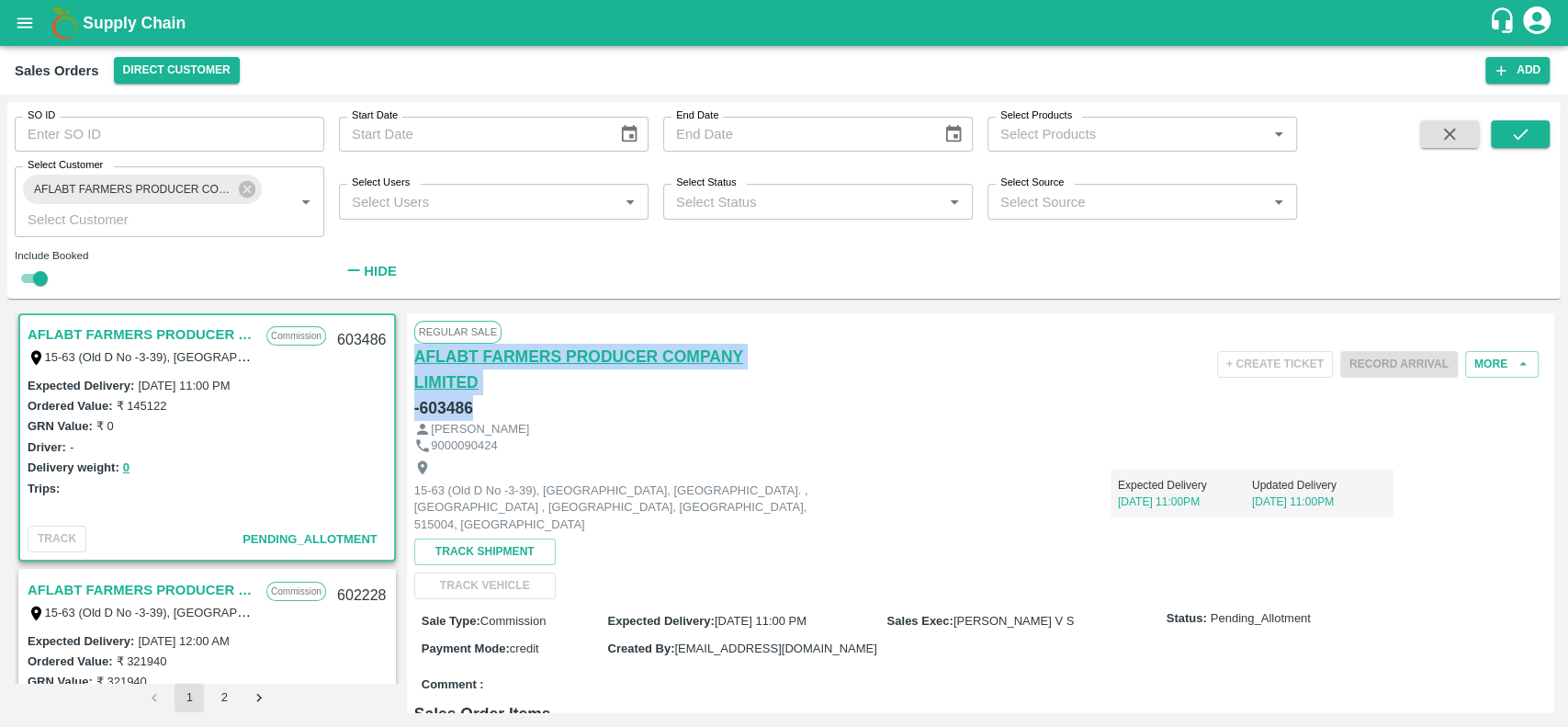
drag, startPoint x: 471, startPoint y: 403, endPoint x: 415, endPoint y: 349, distance: 77.8
click at [415, 349] on div "AFLABT FARMERS PRODUCER COMPANY LIMITED - 603486" at bounding box center [603, 382] width 378 height 78
copy div "AFLABT FARMERS PRODUCER COMPANY LIMITED - 603486"
